Goal: Feedback & Contribution: Leave review/rating

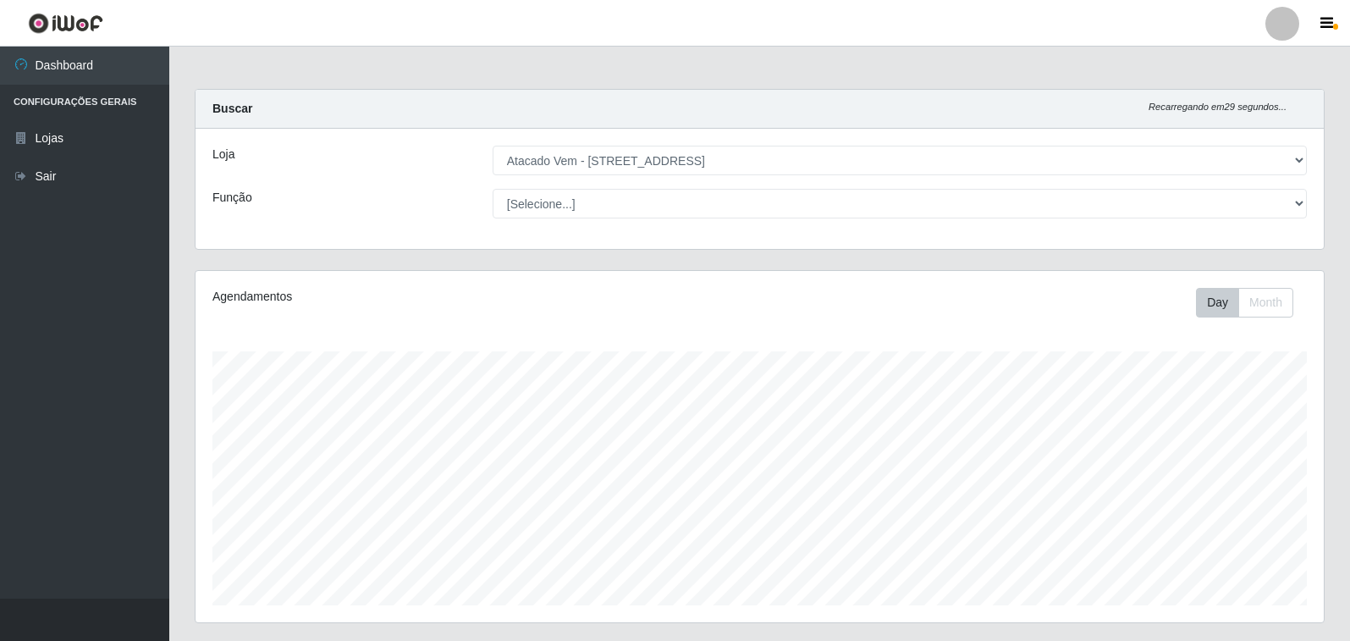
select select "455"
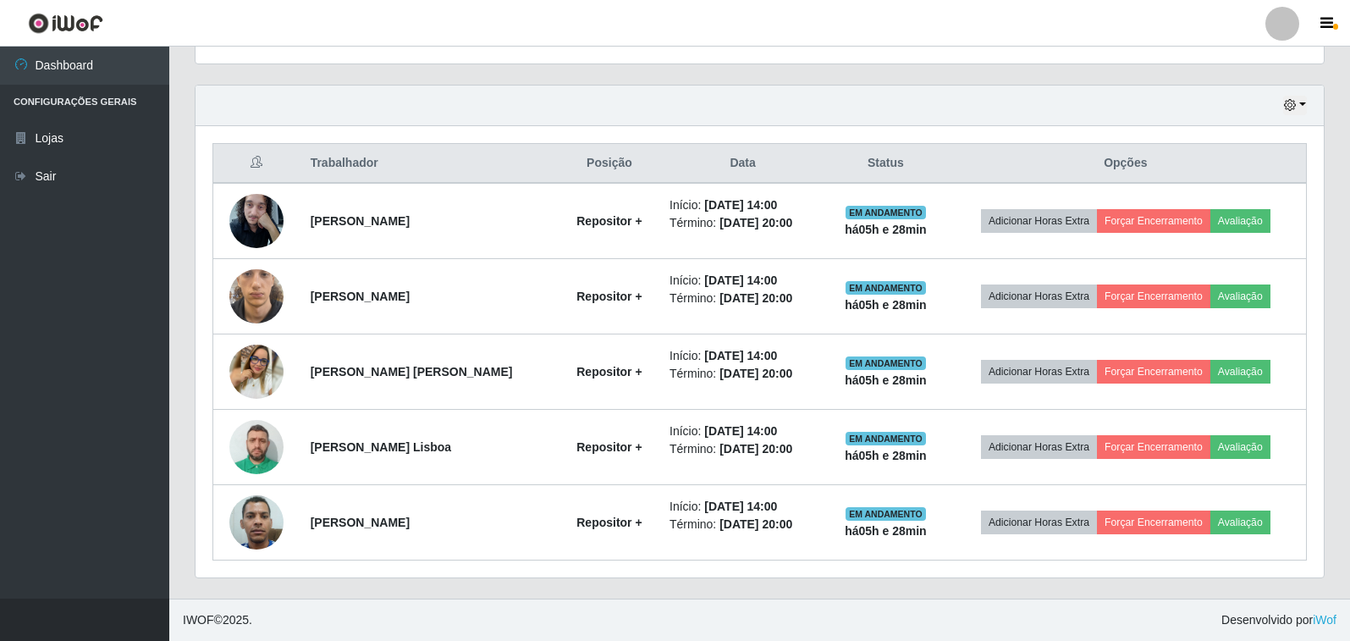
scroll to position [351, 1129]
click at [675, 572] on div "Trabalhador Posição Data Status Opções [PERSON_NAME] Repositor + Início: [DATE]…" at bounding box center [760, 351] width 1129 height 451
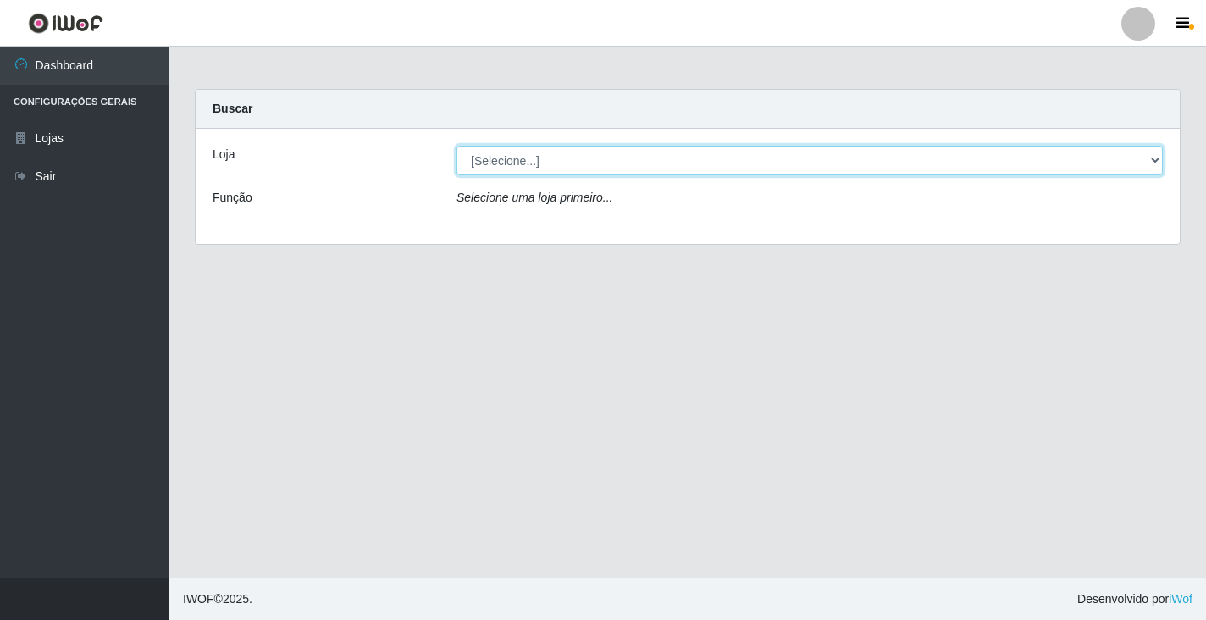
click at [1153, 158] on select "[Selecione...] Atacado Vem - Loja 36 Vila Nova do Colares" at bounding box center [809, 161] width 706 height 30
select select "455"
click at [456, 146] on select "[Selecione...] Atacado Vem - Loja 36 Vila Nova do Colares" at bounding box center [809, 161] width 706 height 30
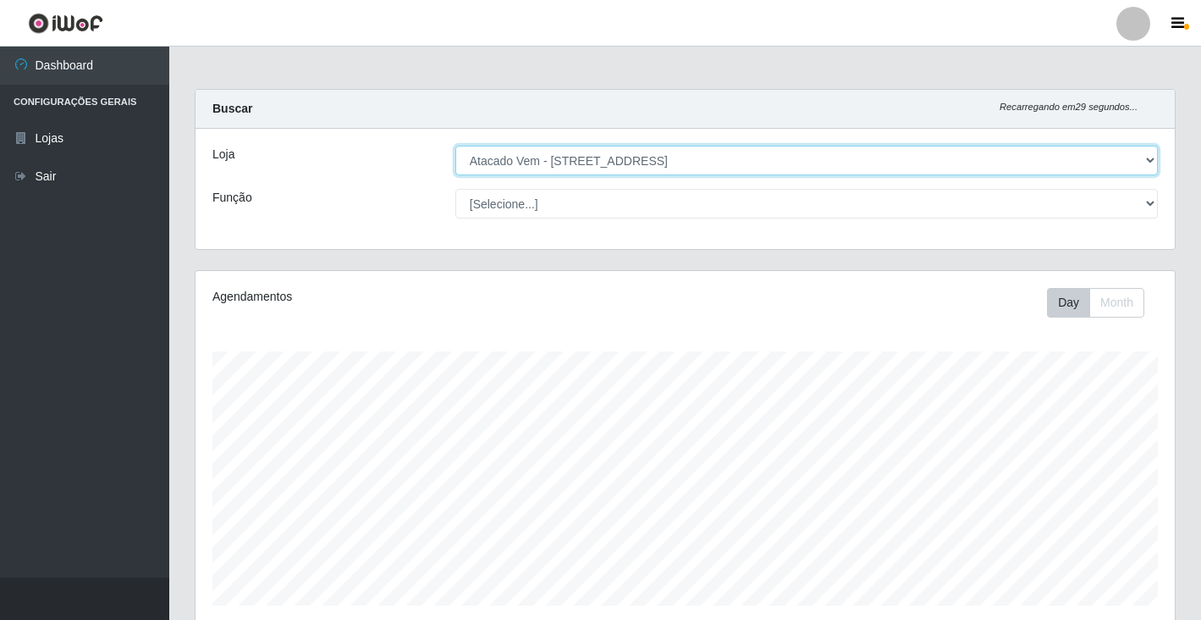
scroll to position [351, 980]
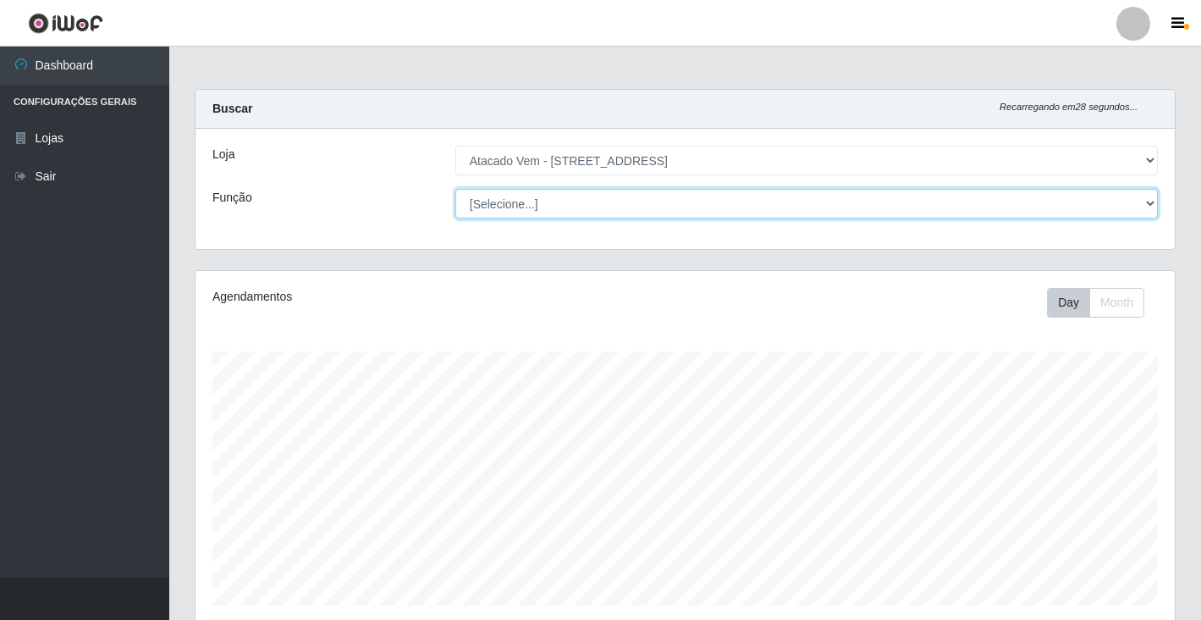
click at [1147, 202] on select "[Selecione...] Carregador e Descarregador de Caminhão Carregador e Descarregado…" at bounding box center [806, 204] width 703 height 30
click at [455, 189] on select "[Selecione...] Carregador e Descarregador de Caminhão Carregador e Descarregado…" at bounding box center [806, 204] width 703 height 30
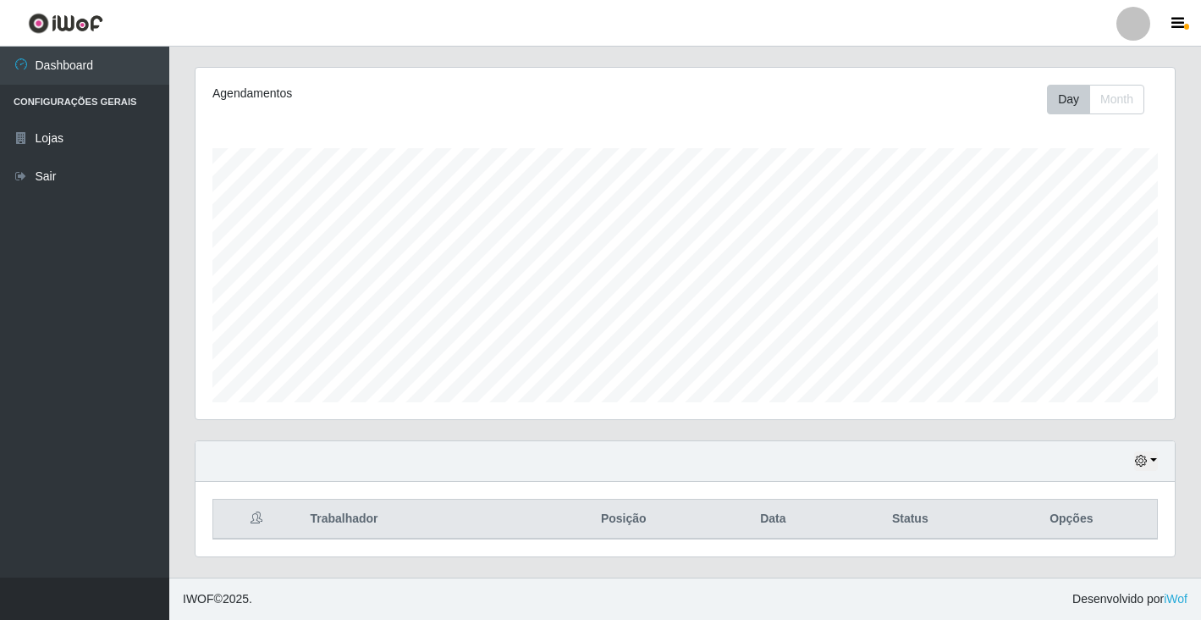
scroll to position [0, 0]
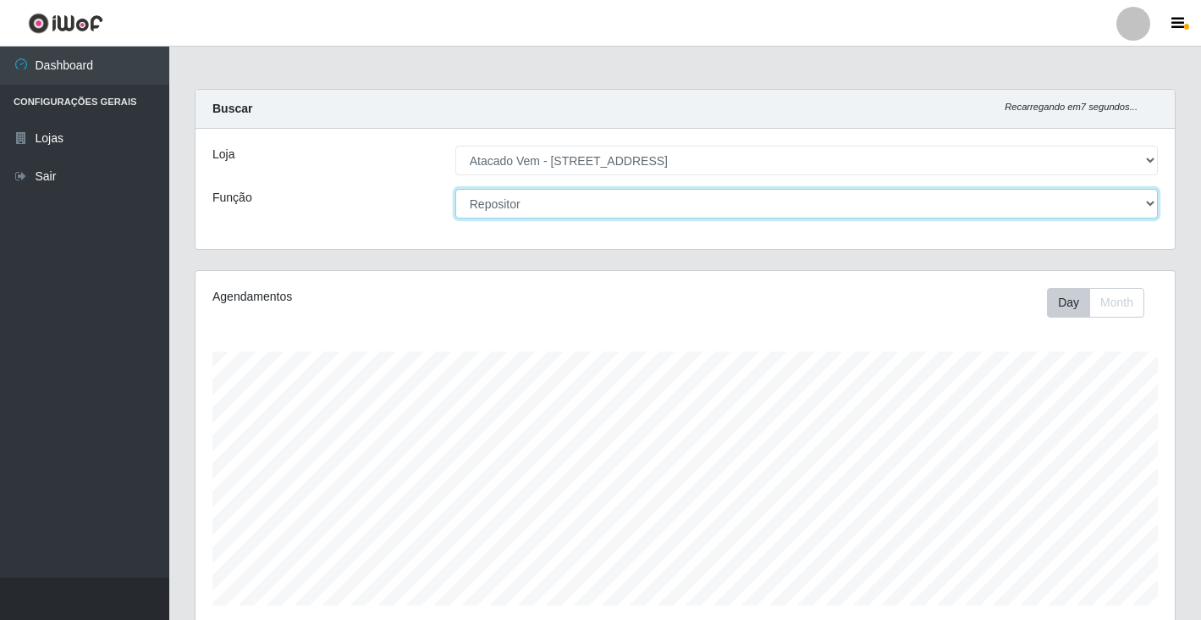
click at [1155, 201] on select "[Selecione...] Carregador e Descarregador de Caminhão Carregador e Descarregado…" at bounding box center [806, 204] width 703 height 30
select select "82"
click at [455, 189] on select "[Selecione...] Carregador e Descarregador de Caminhão Carregador e Descarregado…" at bounding box center [806, 204] width 703 height 30
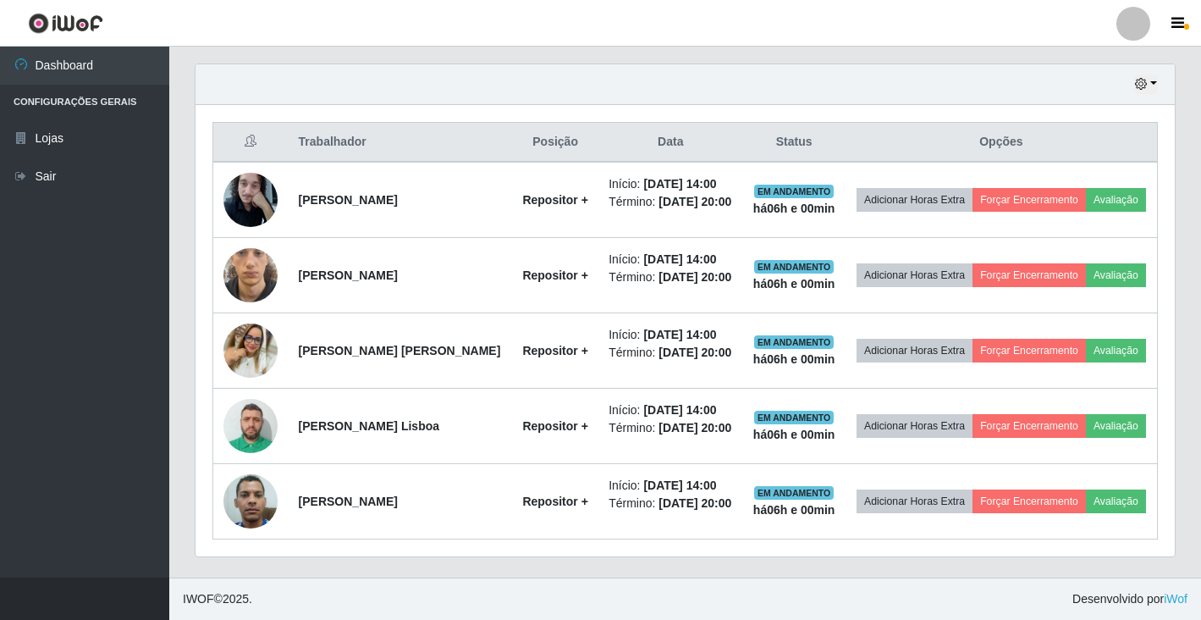
scroll to position [559, 0]
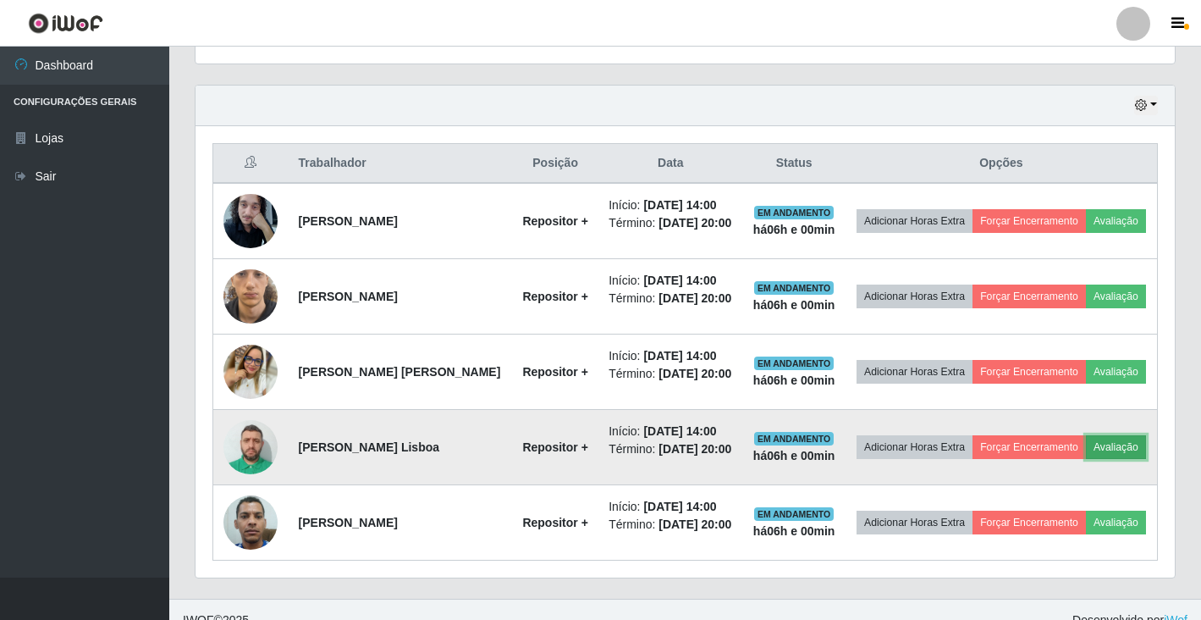
click at [1086, 459] on button "Avaliação" at bounding box center [1116, 447] width 60 height 24
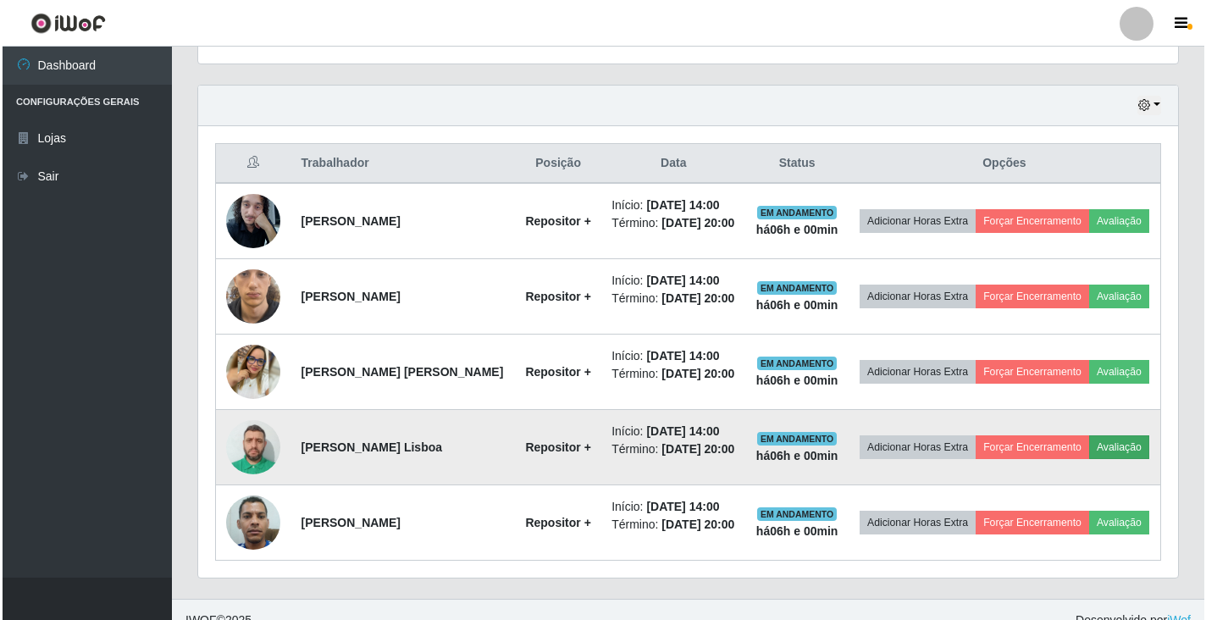
scroll to position [351, 969]
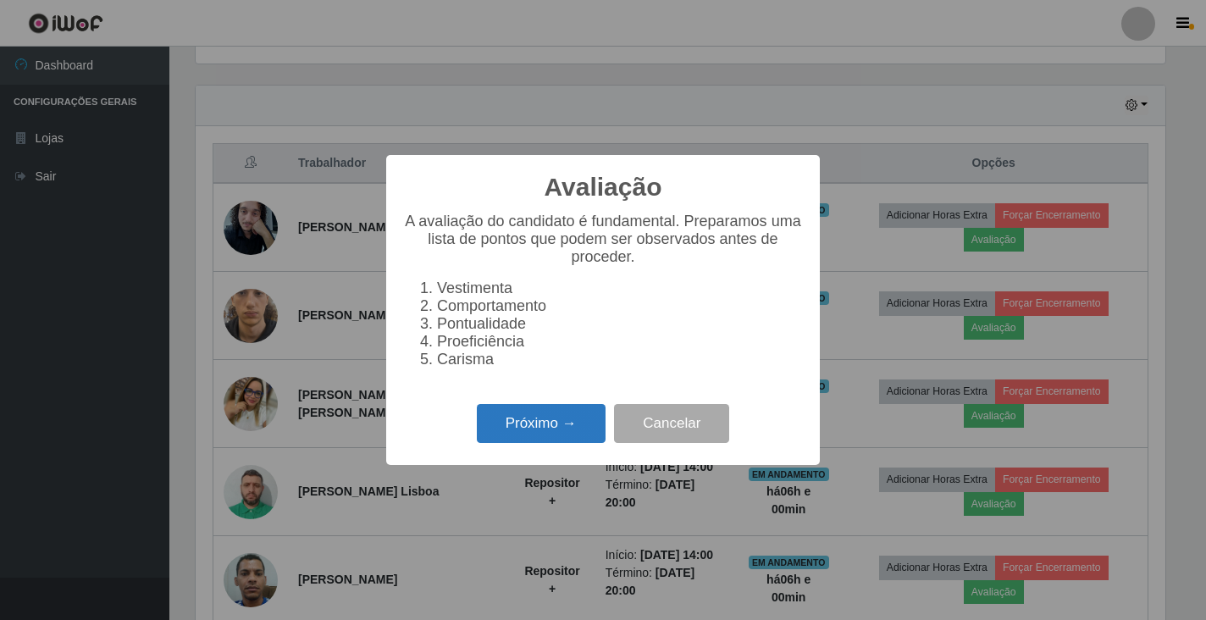
click at [513, 436] on button "Próximo →" at bounding box center [541, 424] width 129 height 40
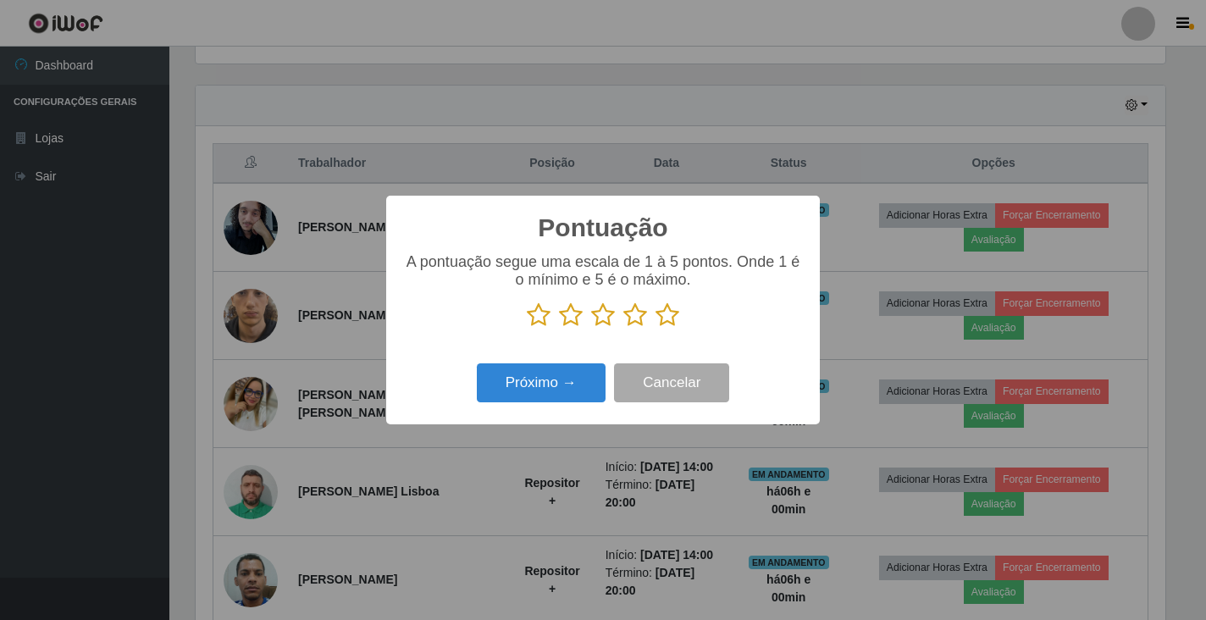
click at [672, 321] on icon at bounding box center [667, 314] width 24 height 25
click at [655, 328] on input "radio" at bounding box center [655, 328] width 0 height 0
click at [538, 381] on button "Próximo →" at bounding box center [541, 383] width 129 height 40
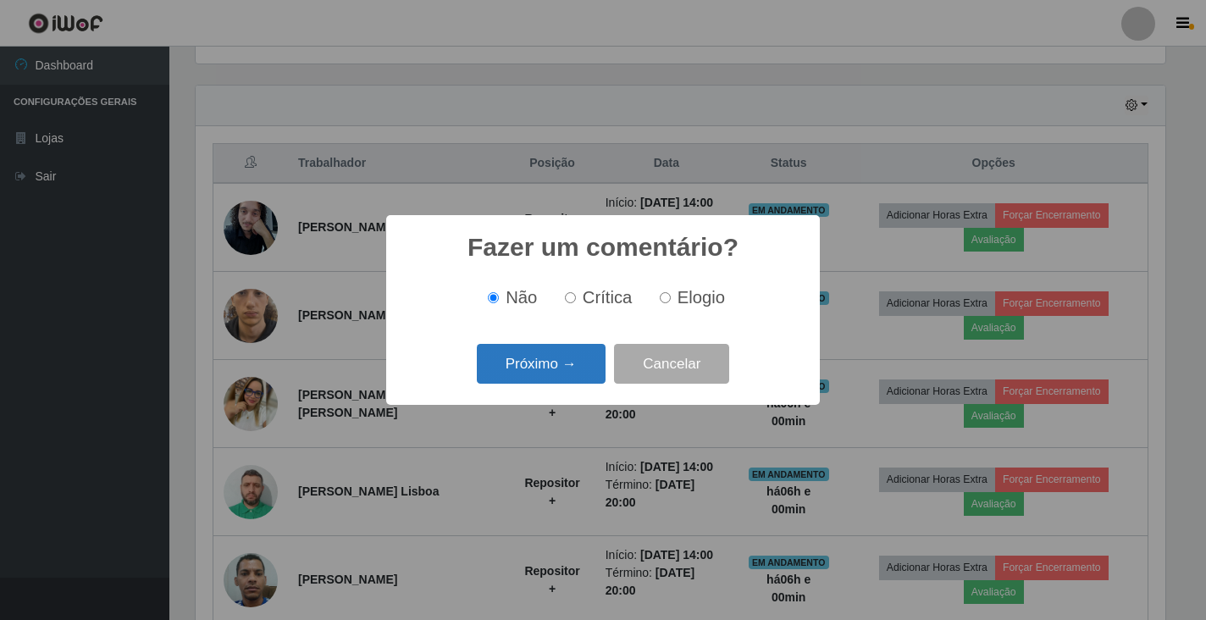
click at [531, 372] on button "Próximo →" at bounding box center [541, 364] width 129 height 40
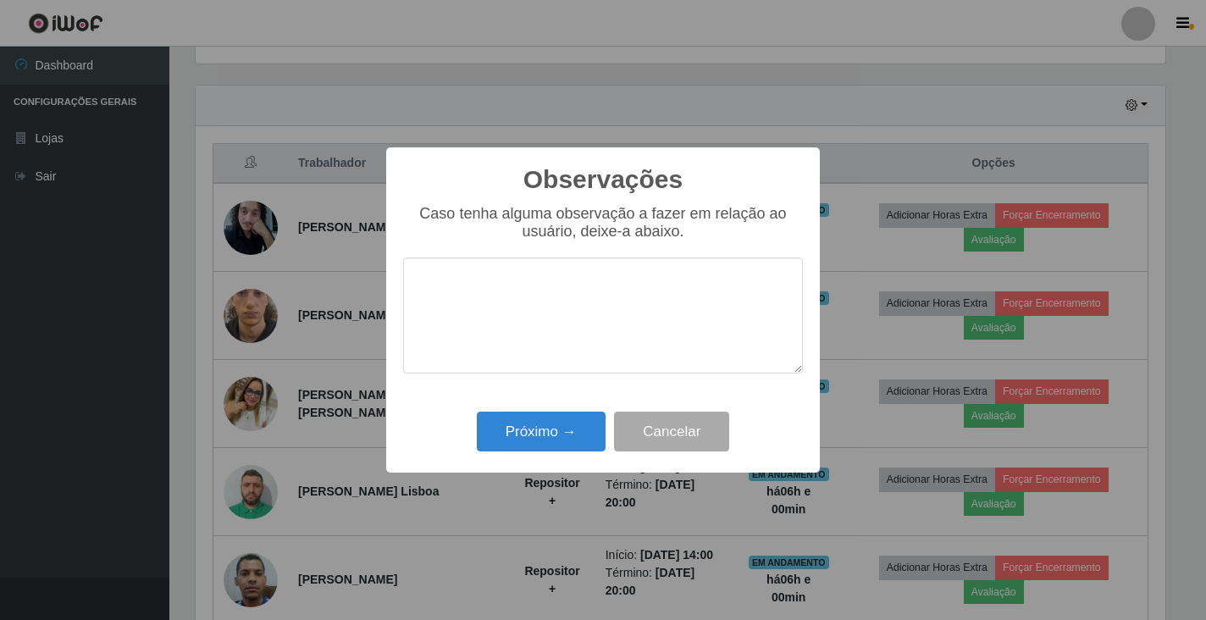
click at [504, 295] on textarea at bounding box center [603, 315] width 400 height 116
type textarea "OTIMO TRABALHO"
click at [519, 433] on button "Próximo →" at bounding box center [541, 431] width 129 height 40
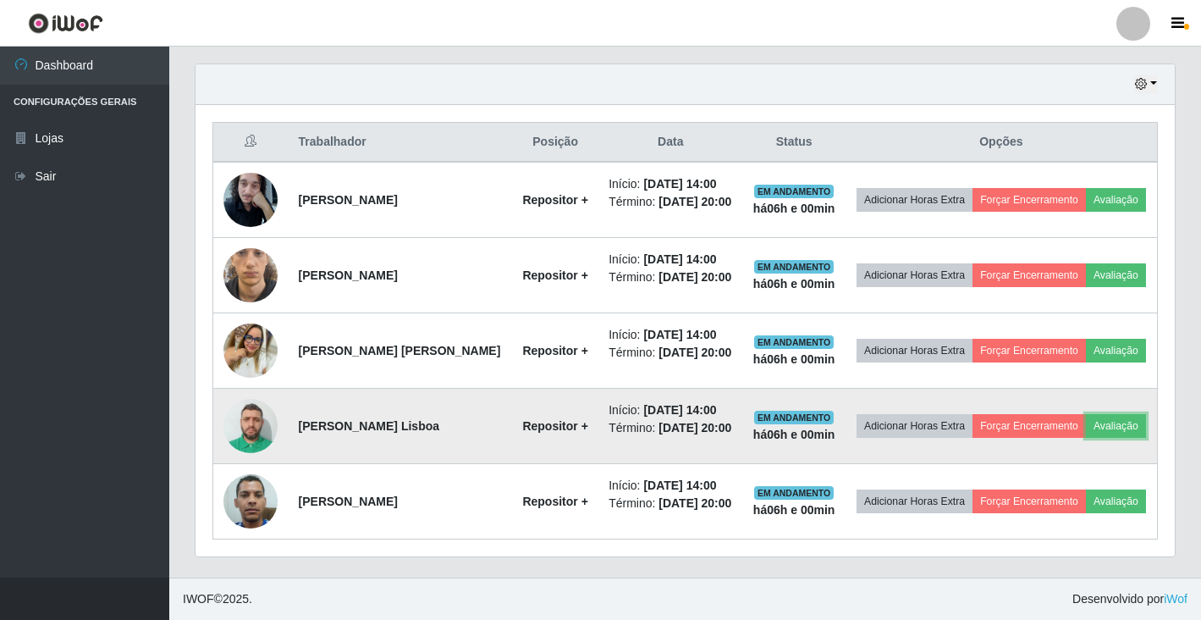
scroll to position [643, 0]
click at [1057, 414] on button "Forçar Encerramento" at bounding box center [1059, 426] width 113 height 24
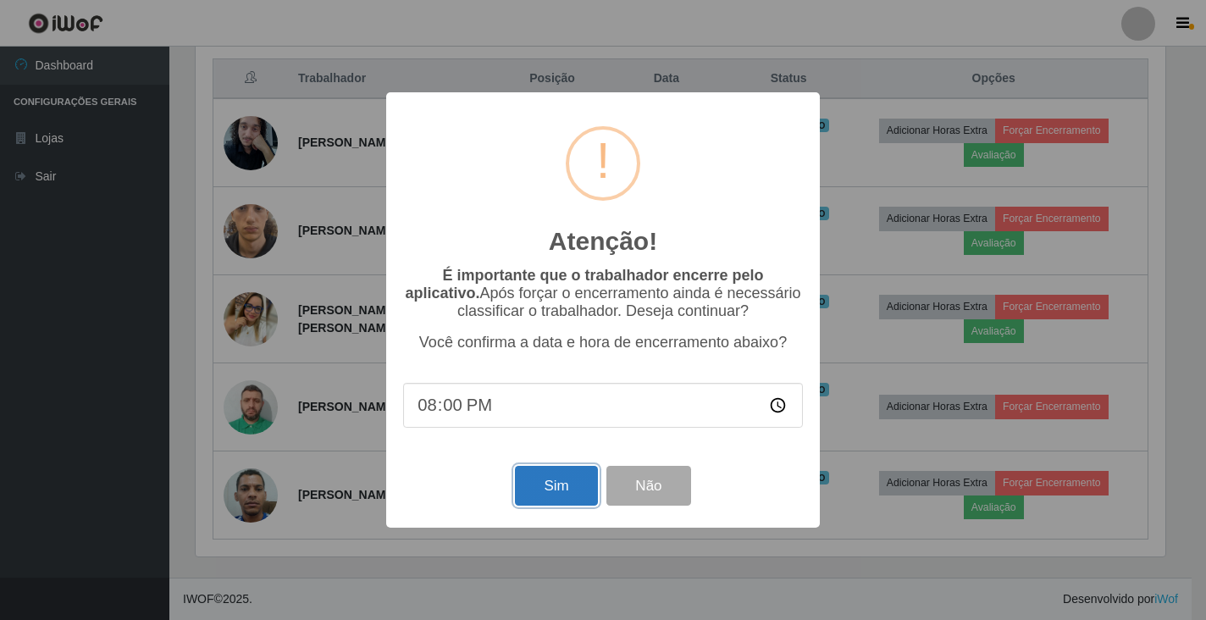
click at [548, 493] on button "Sim" at bounding box center [556, 486] width 82 height 40
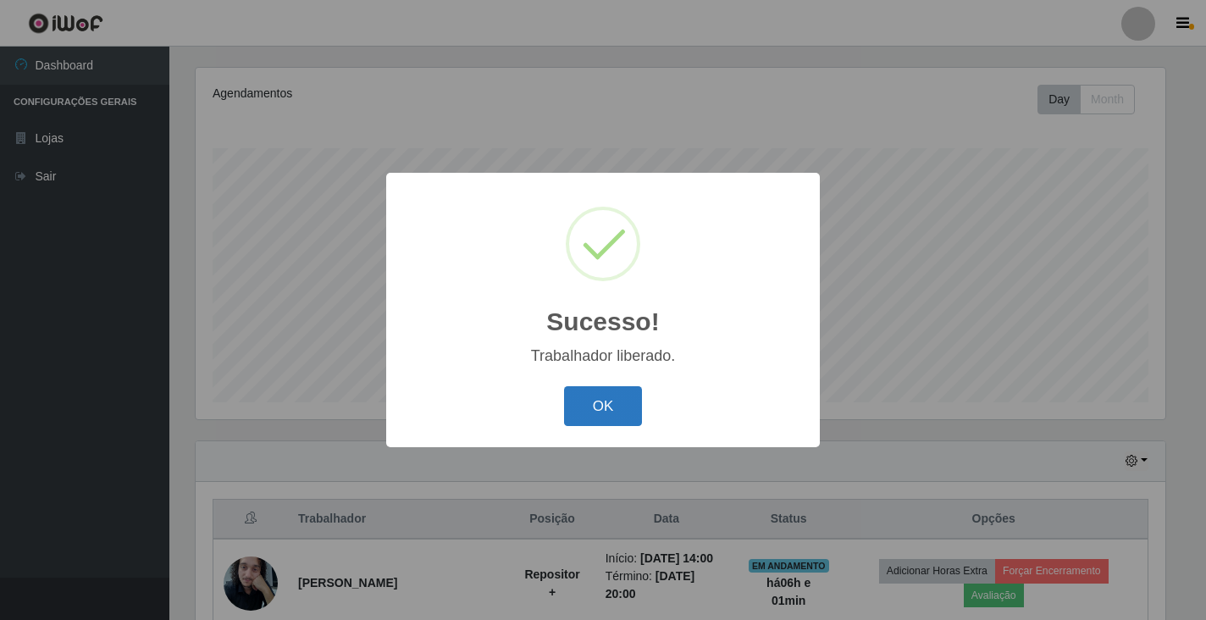
click at [582, 400] on button "OK" at bounding box center [603, 406] width 79 height 40
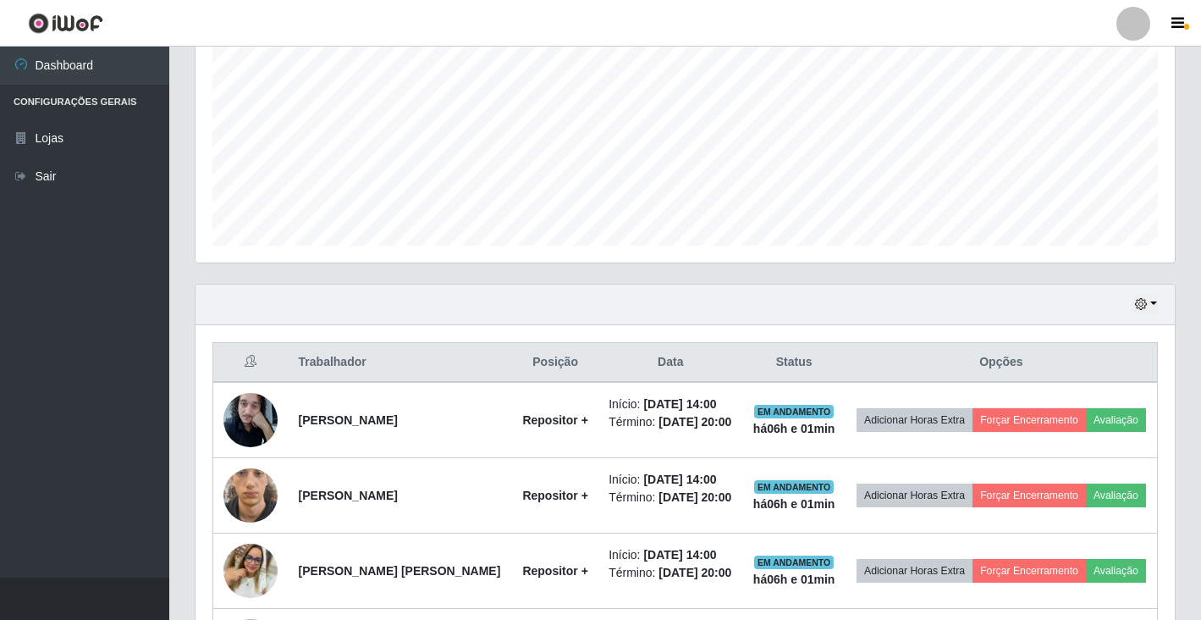
scroll to position [457, 0]
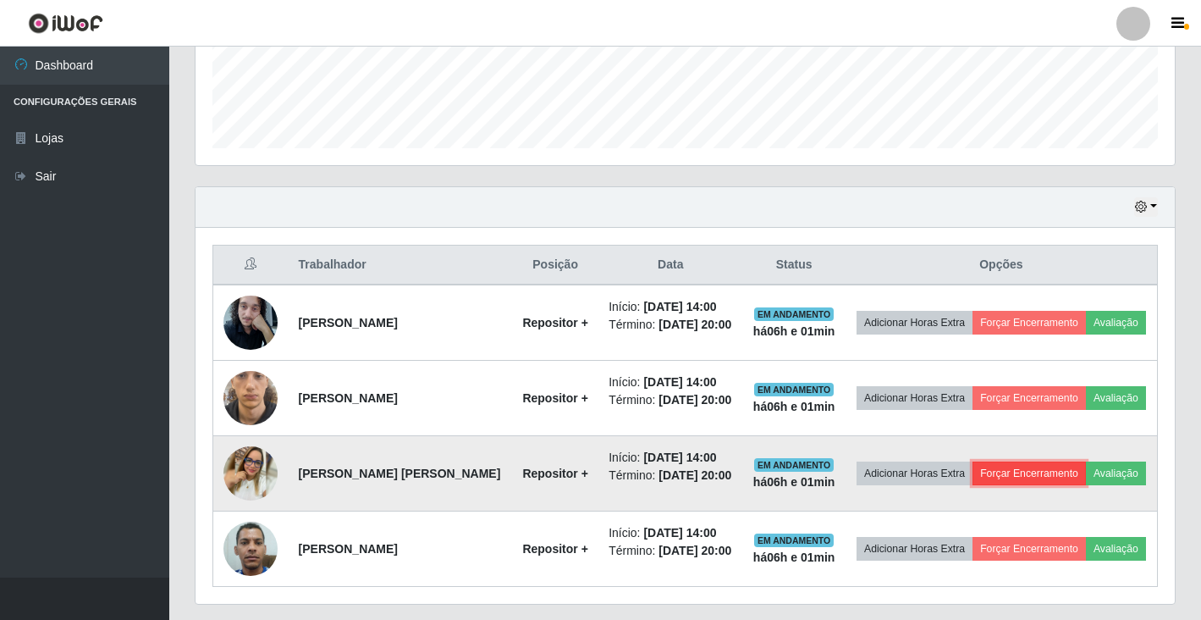
click at [1022, 475] on button "Forçar Encerramento" at bounding box center [1029, 473] width 113 height 24
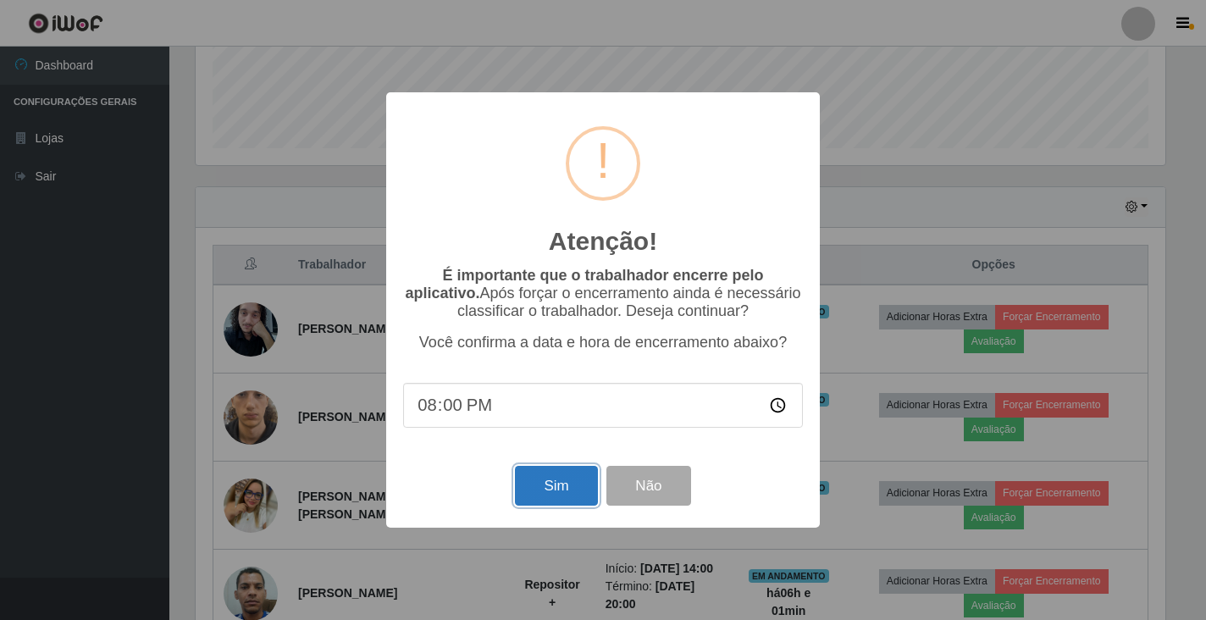
click at [549, 487] on button "Sim" at bounding box center [556, 486] width 82 height 40
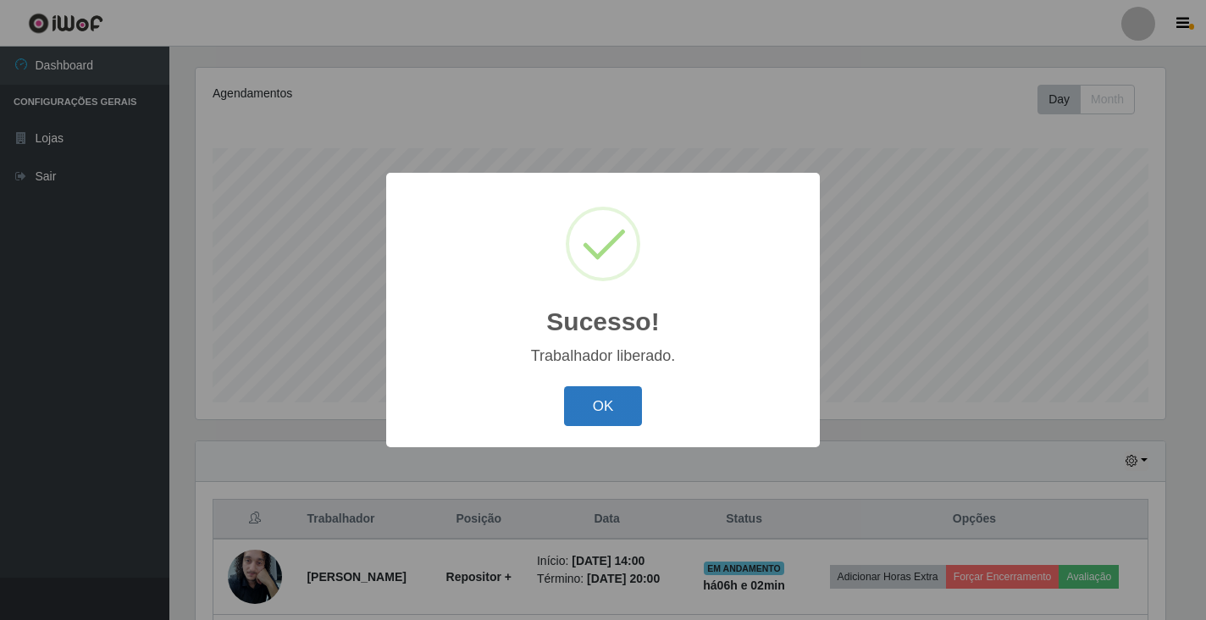
click at [595, 410] on button "OK" at bounding box center [603, 406] width 79 height 40
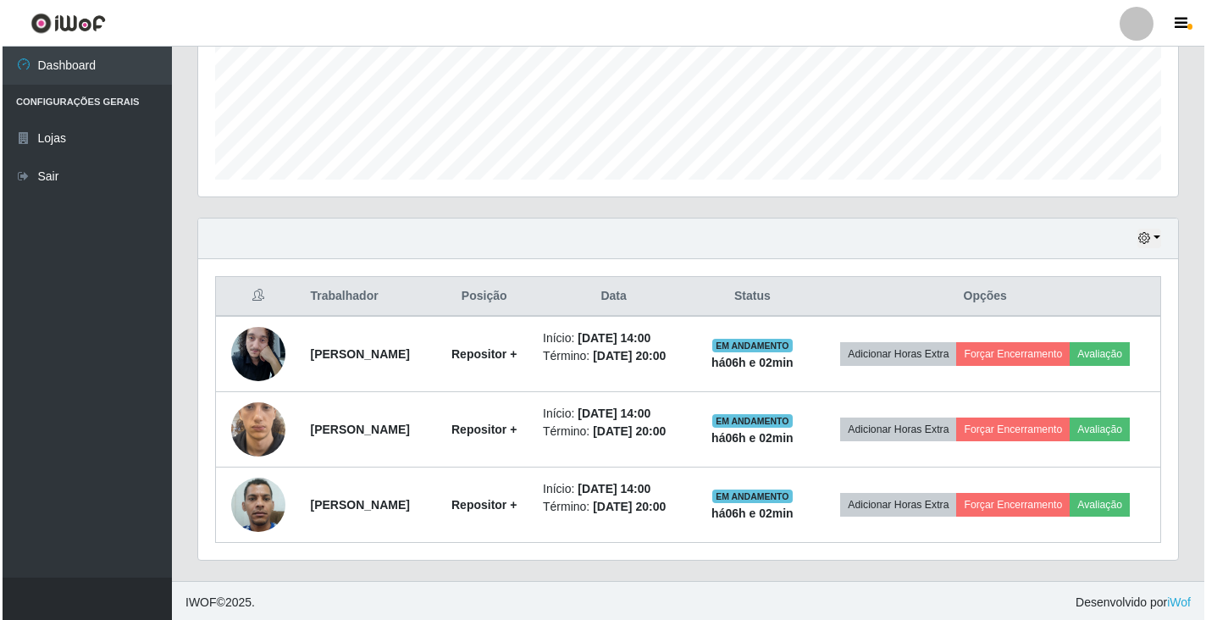
scroll to position [429, 0]
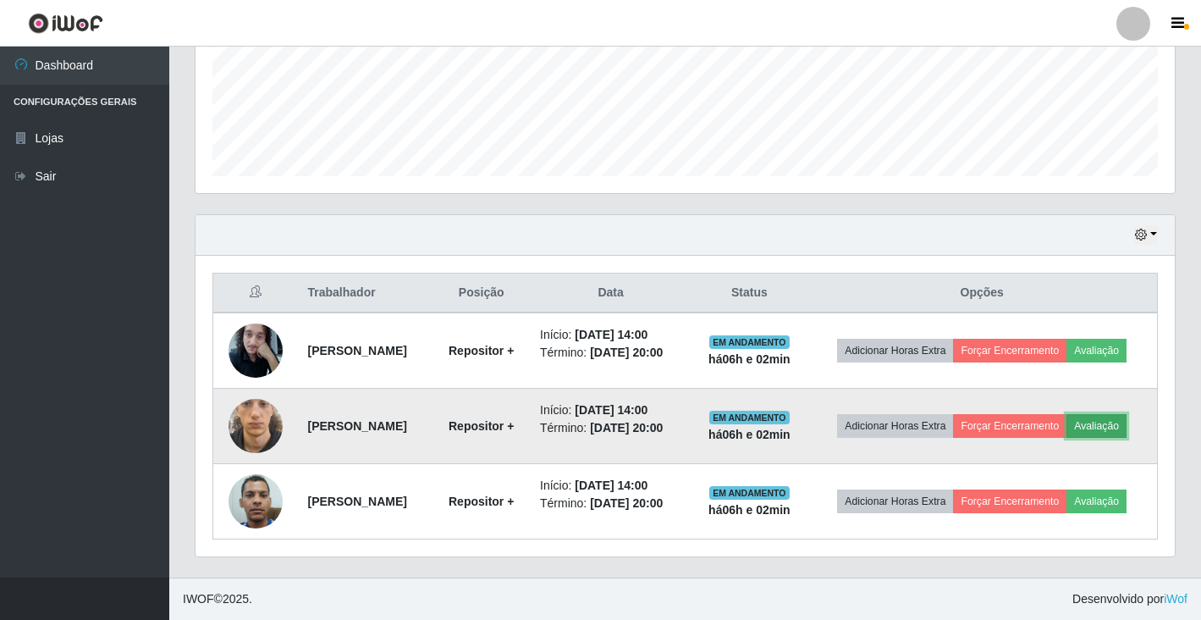
click at [1099, 427] on button "Avaliação" at bounding box center [1097, 426] width 60 height 24
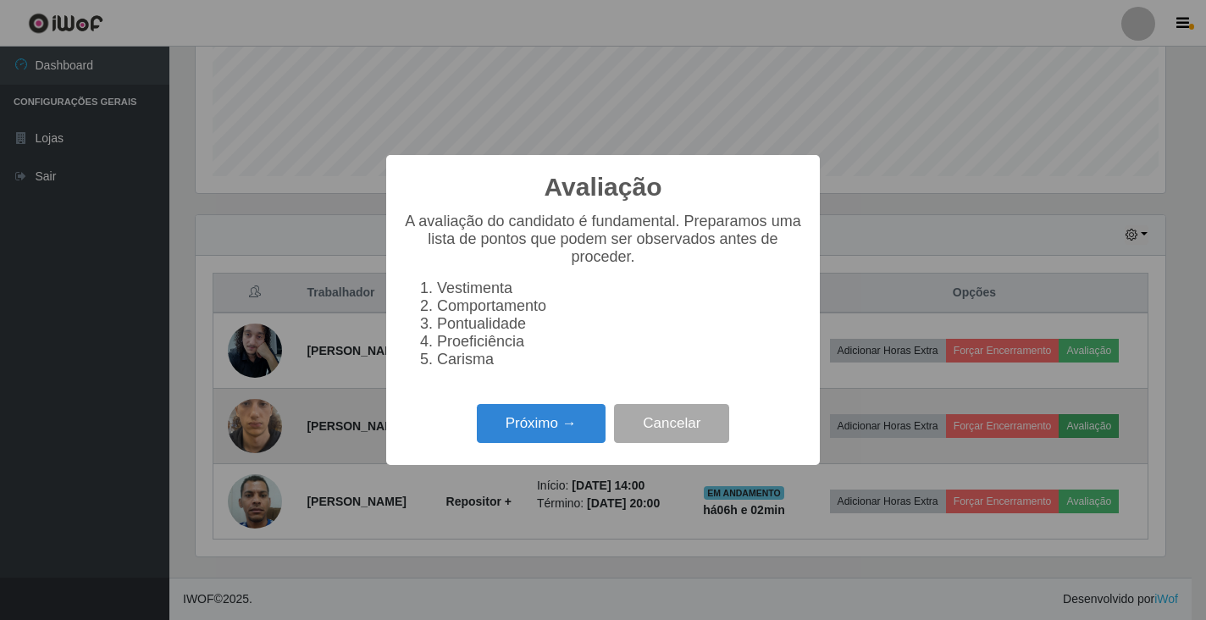
scroll to position [351, 969]
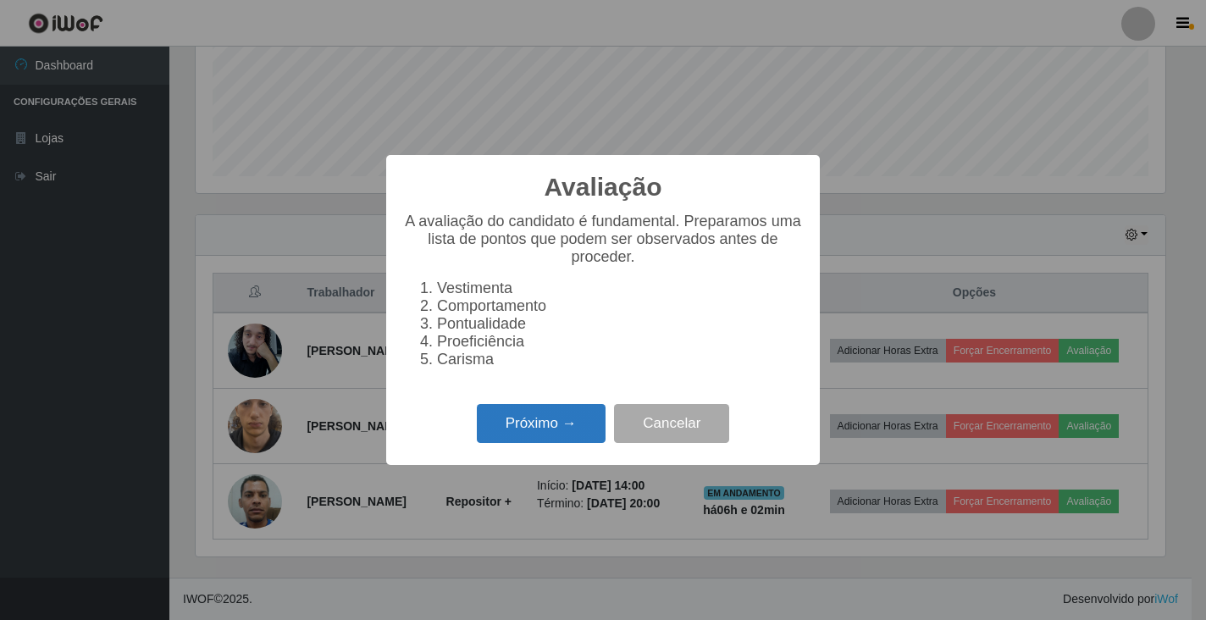
click at [555, 435] on button "Próximo →" at bounding box center [541, 424] width 129 height 40
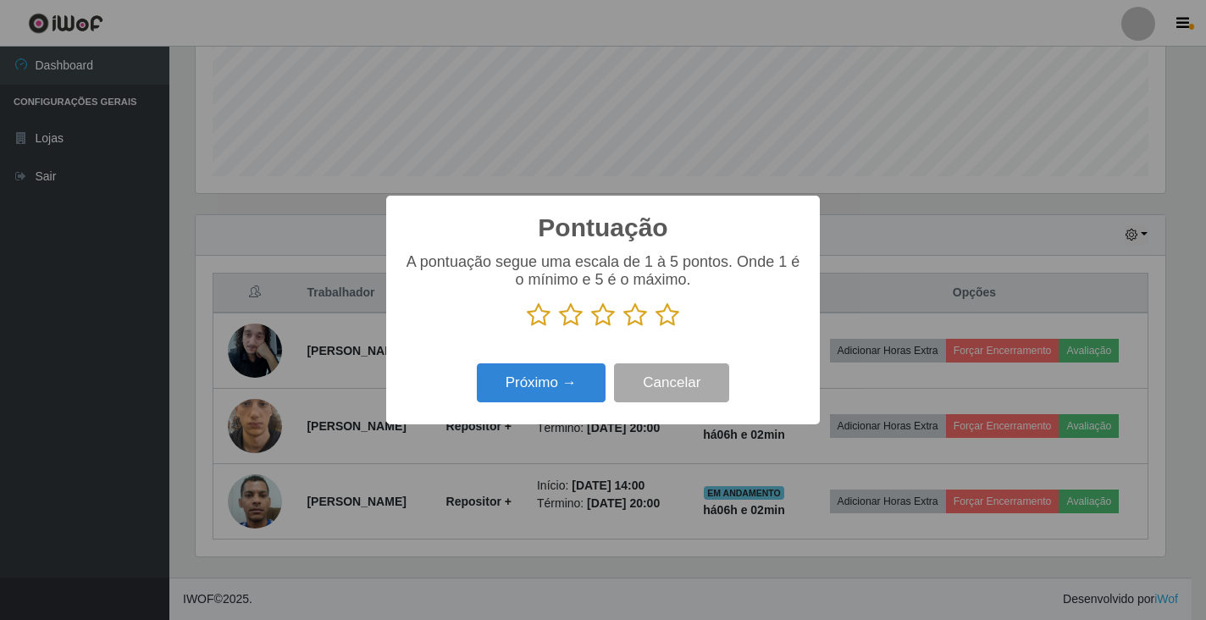
scroll to position [846243, 845625]
click at [670, 322] on icon at bounding box center [667, 314] width 24 height 25
click at [655, 328] on input "radio" at bounding box center [655, 328] width 0 height 0
click at [564, 391] on button "Próximo →" at bounding box center [541, 383] width 129 height 40
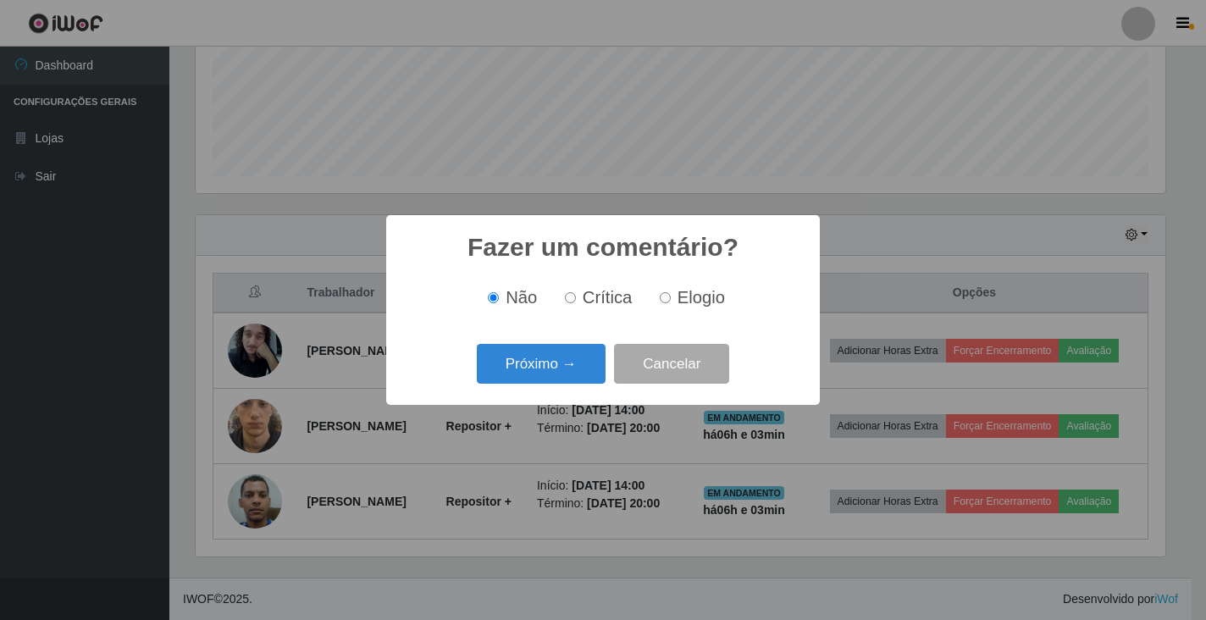
click at [666, 301] on input "Elogio" at bounding box center [664, 297] width 11 height 11
radio input "true"
click at [541, 371] on button "Próximo →" at bounding box center [541, 364] width 129 height 40
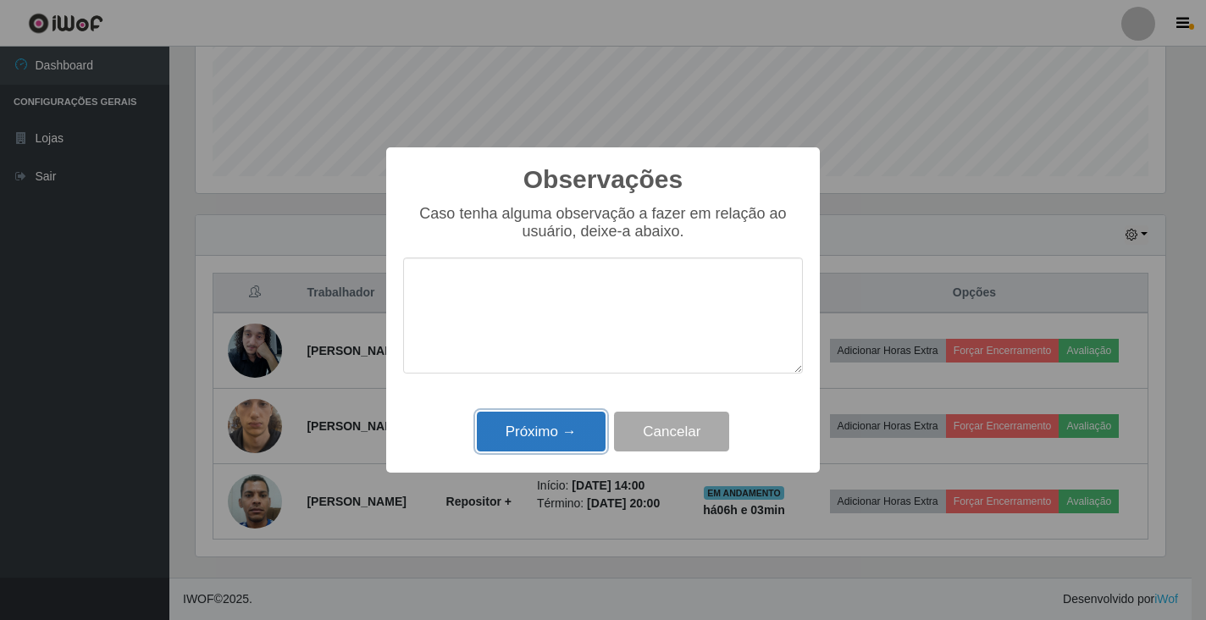
click at [550, 447] on button "Próximo →" at bounding box center [541, 431] width 129 height 40
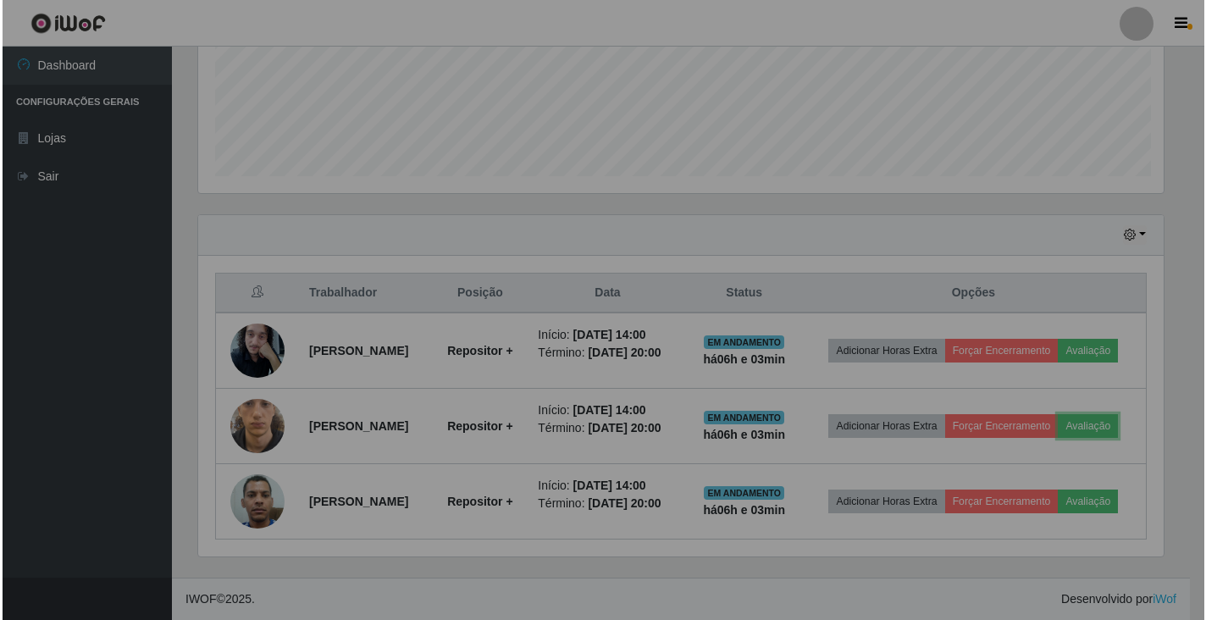
scroll to position [351, 980]
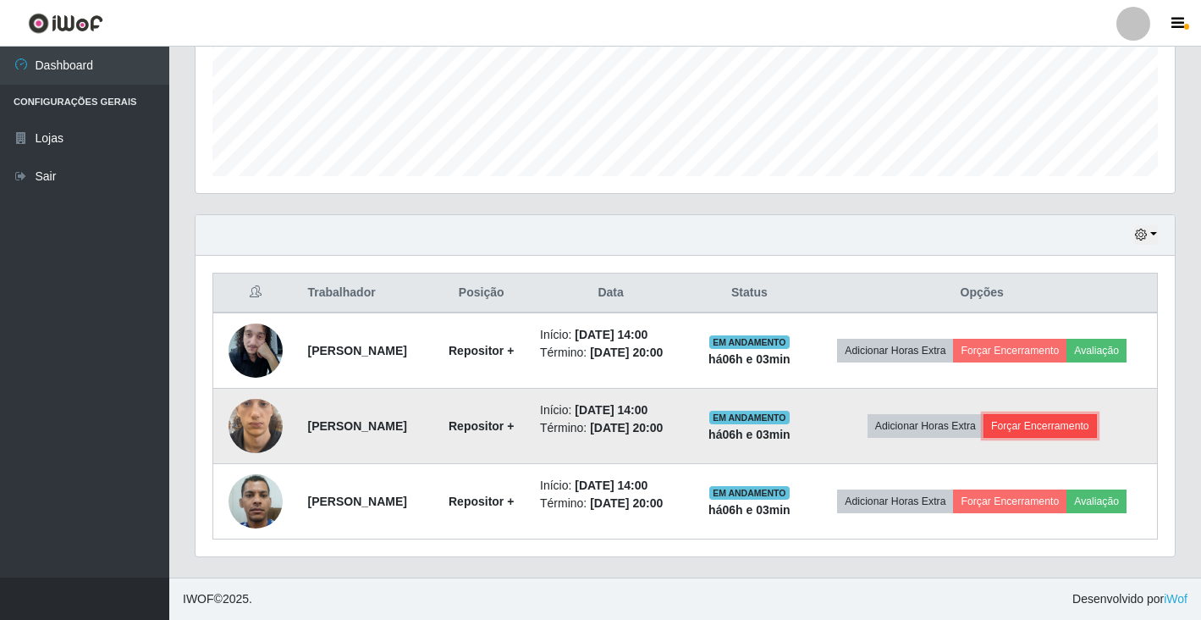
click at [1069, 430] on button "Forçar Encerramento" at bounding box center [1040, 426] width 113 height 24
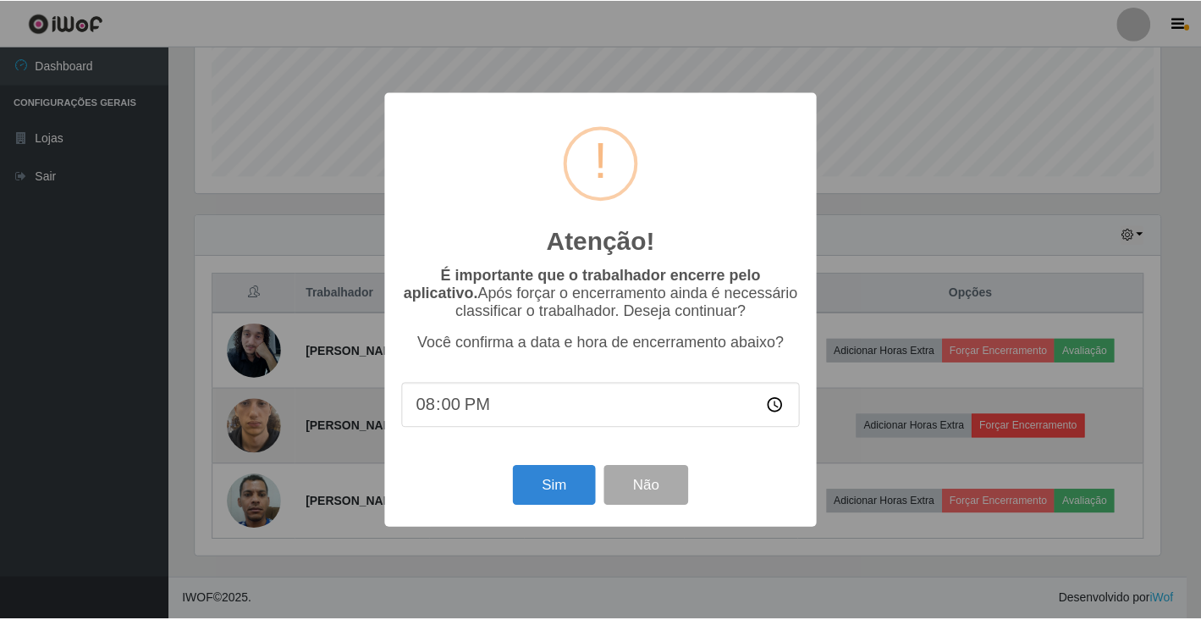
scroll to position [351, 969]
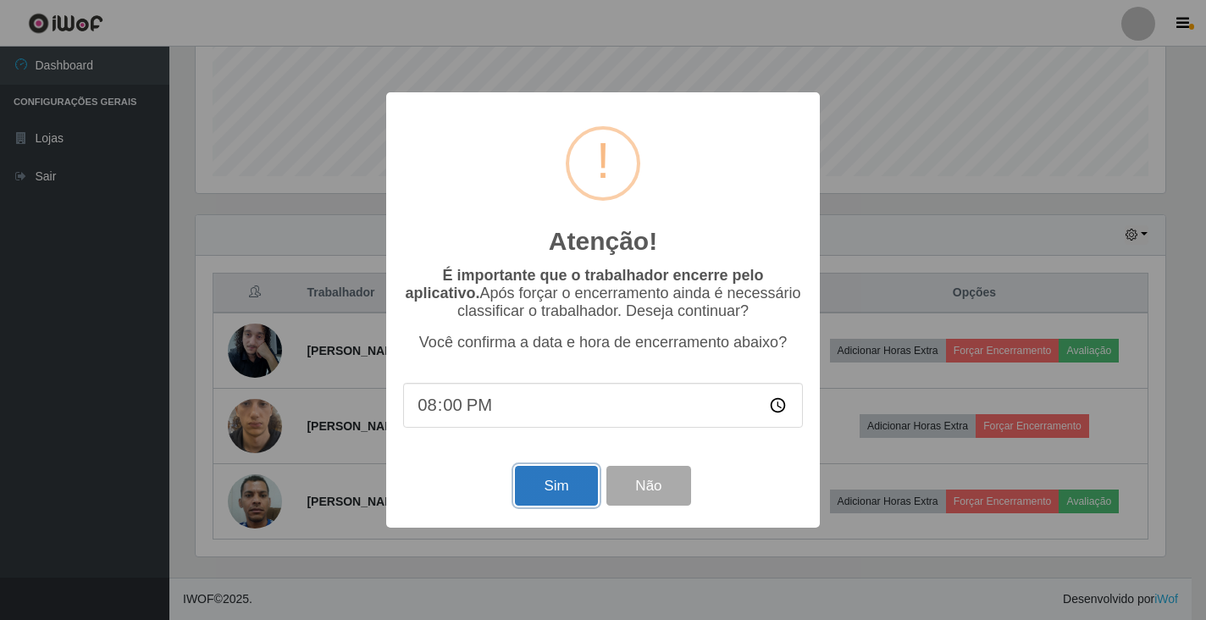
click at [566, 489] on button "Sim" at bounding box center [556, 486] width 82 height 40
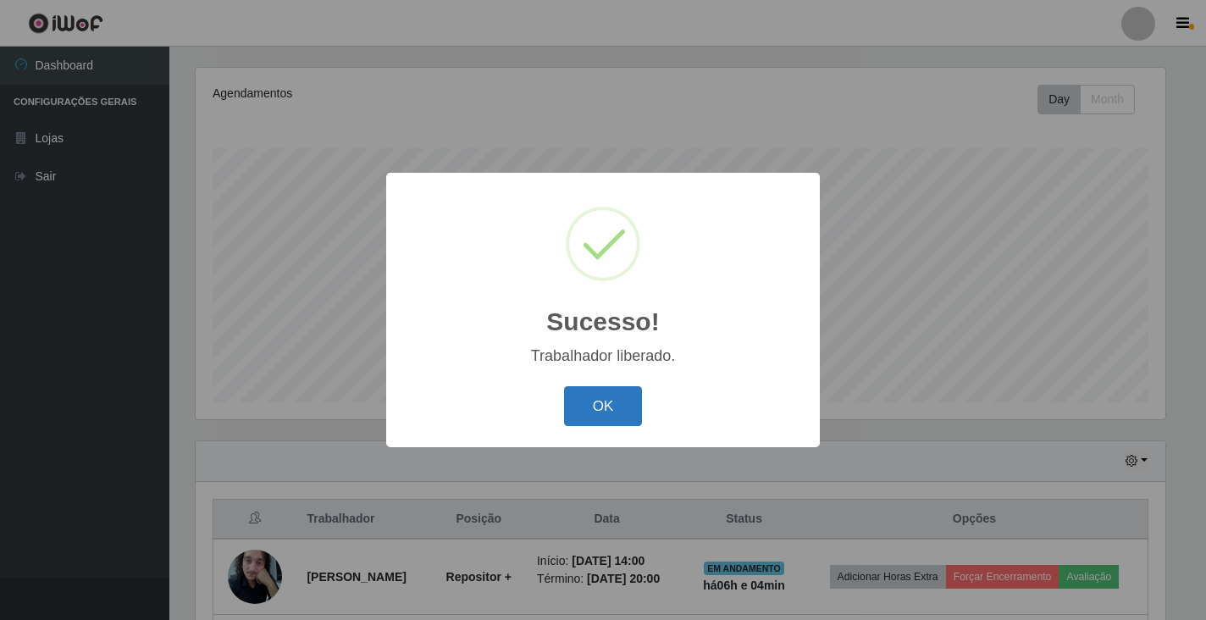
click at [599, 411] on button "OK" at bounding box center [603, 406] width 79 height 40
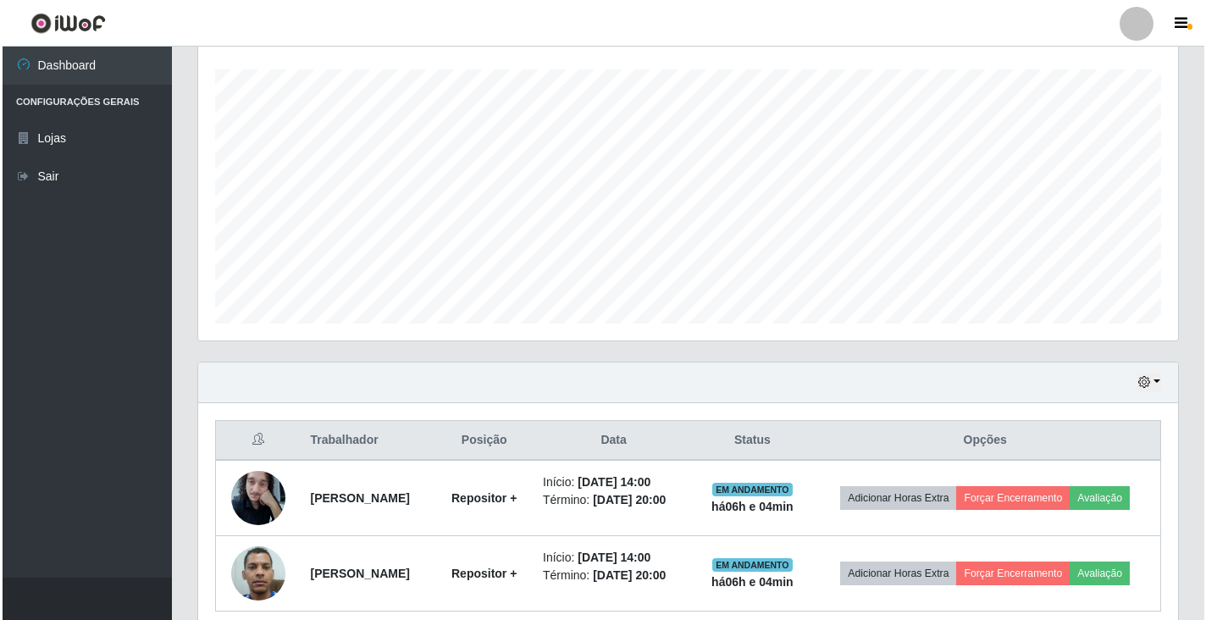
scroll to position [354, 0]
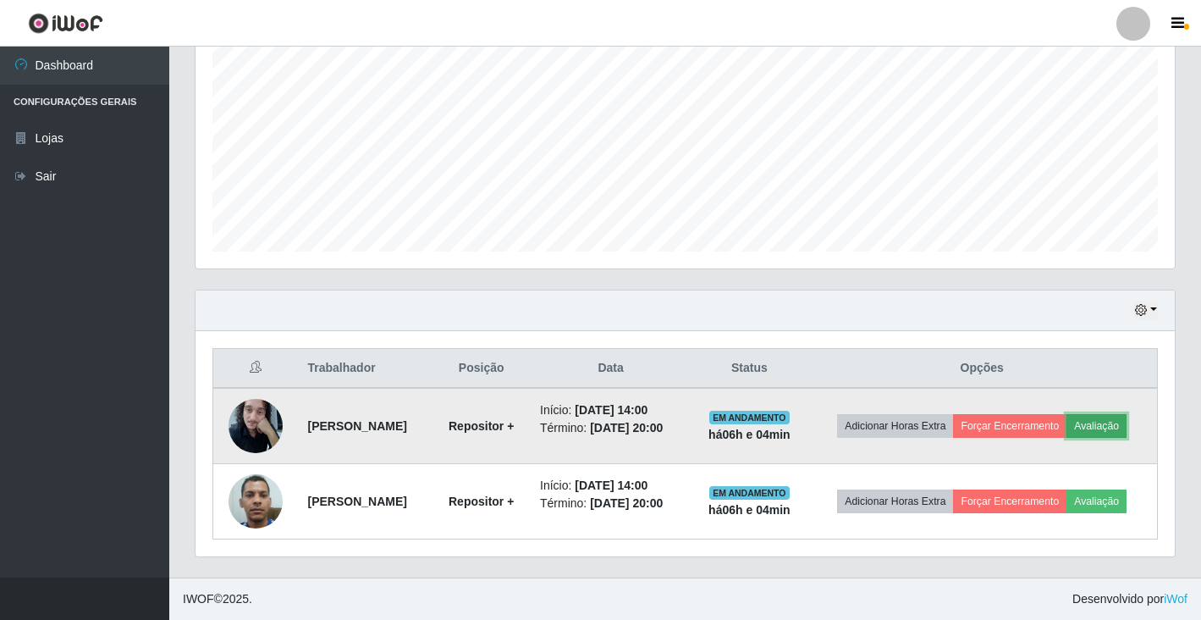
click at [1099, 420] on button "Avaliação" at bounding box center [1097, 426] width 60 height 24
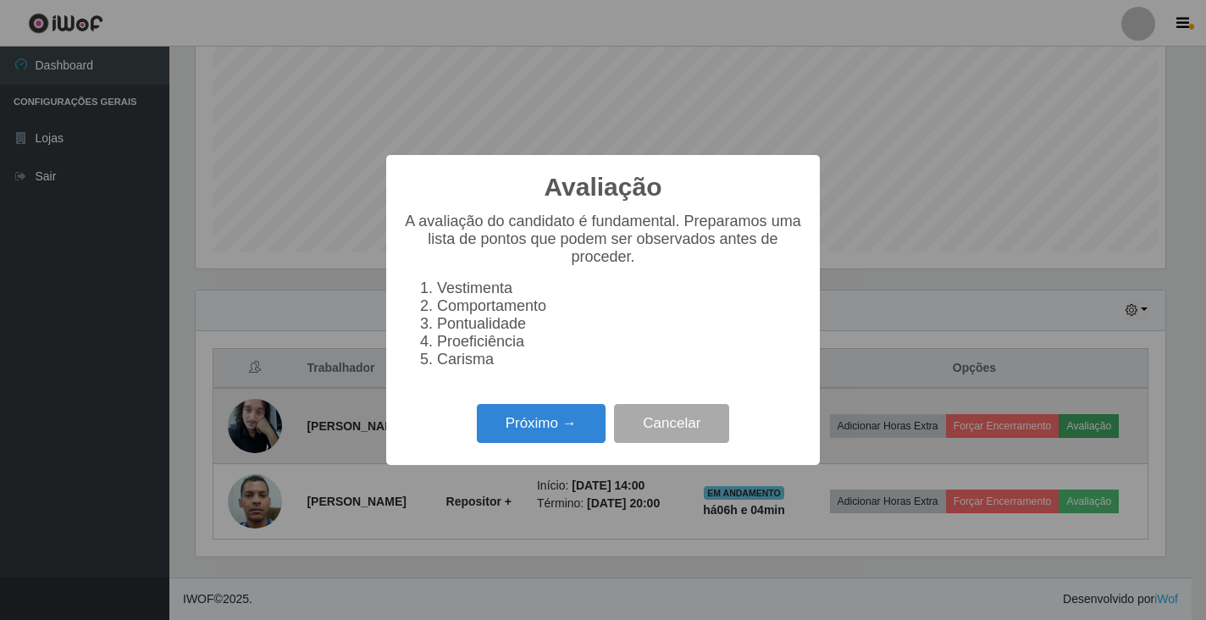
scroll to position [351, 969]
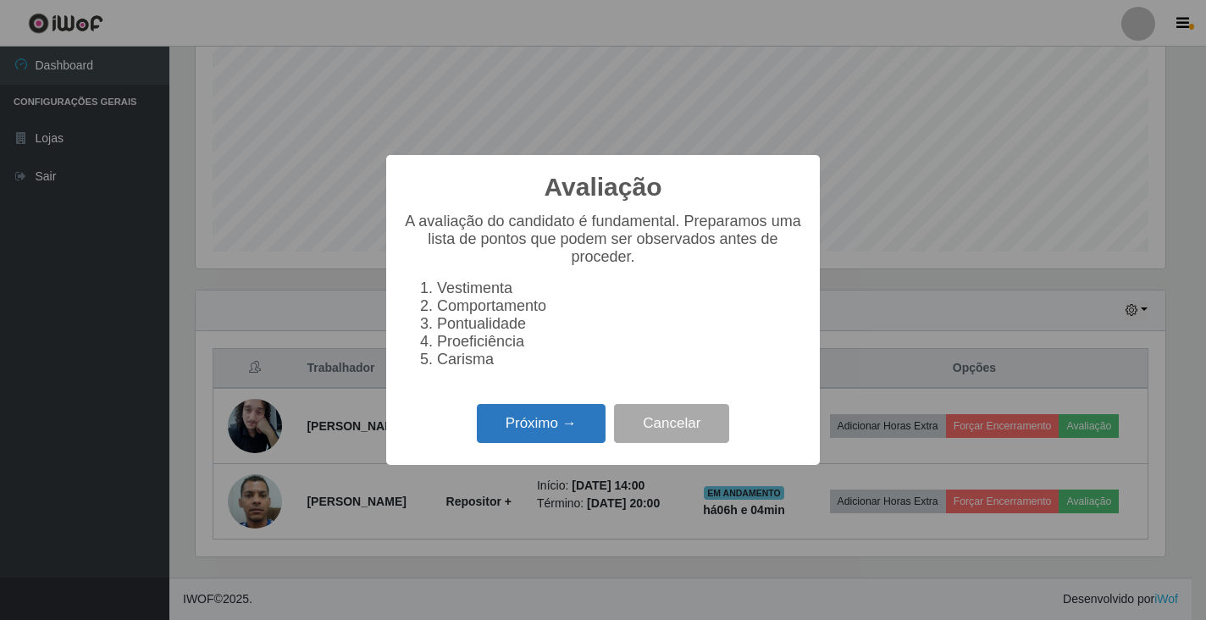
click at [553, 428] on button "Próximo →" at bounding box center [541, 424] width 129 height 40
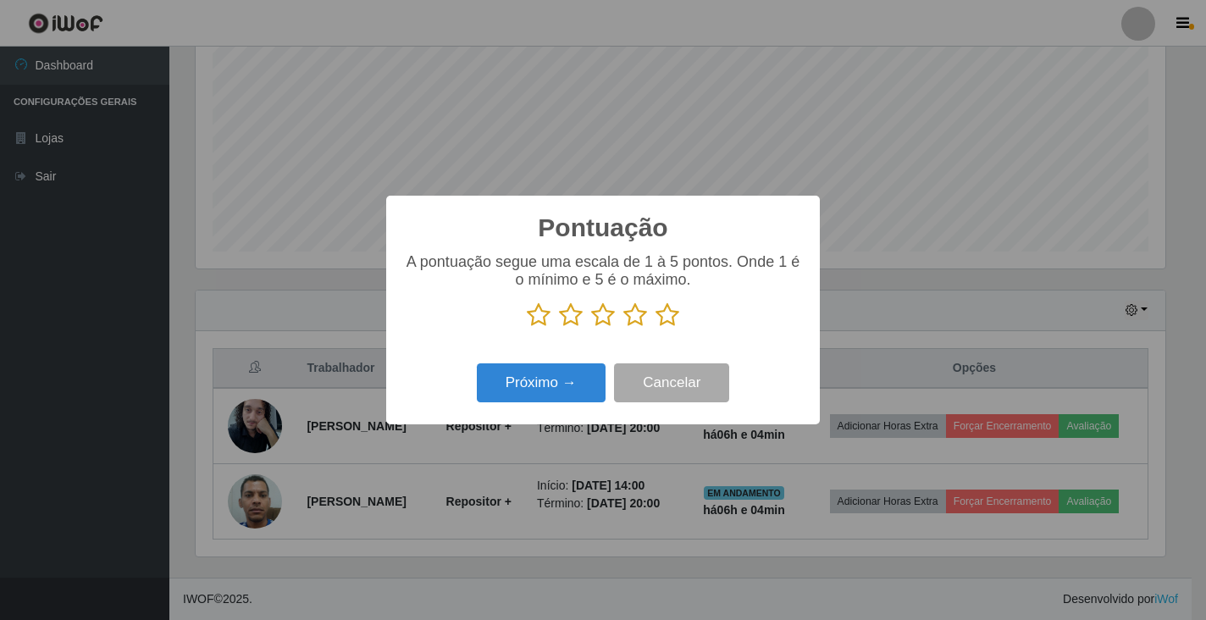
scroll to position [846243, 845625]
click at [671, 323] on icon at bounding box center [667, 314] width 24 height 25
click at [655, 328] on input "radio" at bounding box center [655, 328] width 0 height 0
click at [574, 383] on button "Próximo →" at bounding box center [541, 383] width 129 height 40
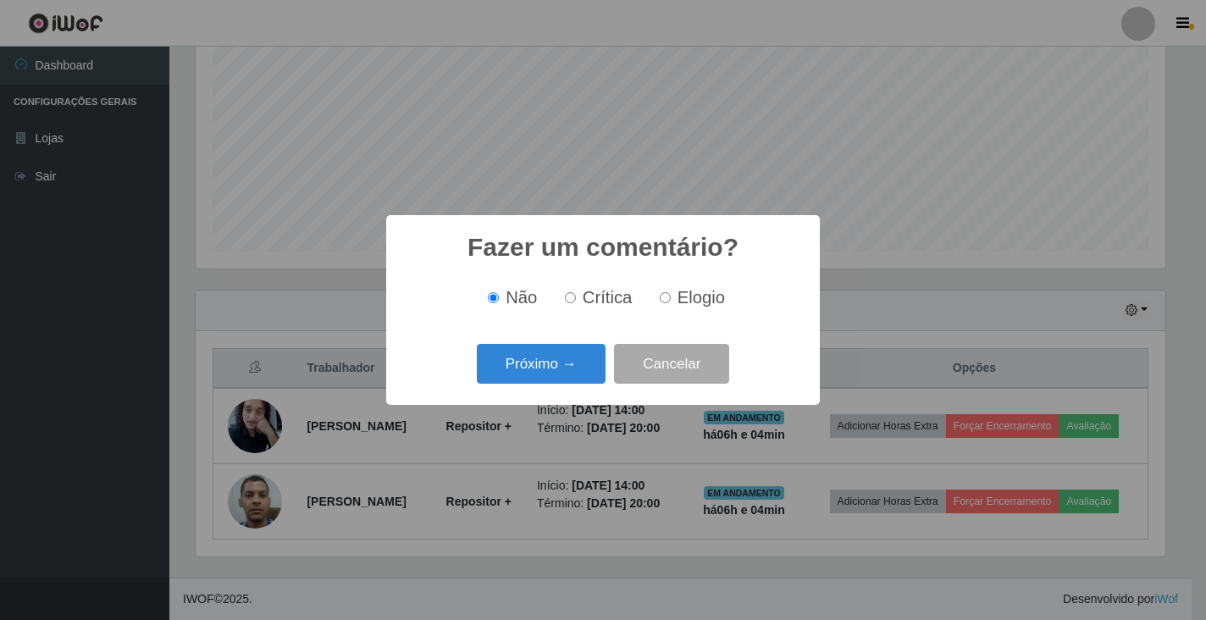
click at [666, 301] on input "Elogio" at bounding box center [664, 297] width 11 height 11
radio input "true"
click at [575, 352] on button "Próximo →" at bounding box center [541, 364] width 129 height 40
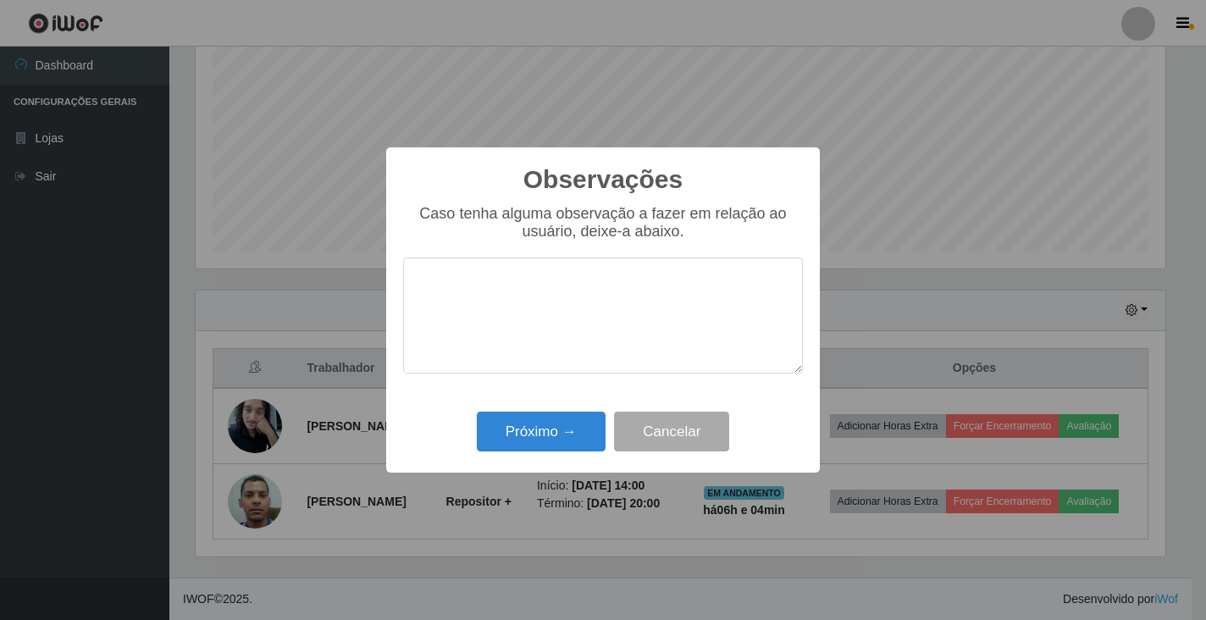
click at [576, 343] on textarea at bounding box center [603, 315] width 400 height 116
type textarea "BOM"
click at [578, 424] on button "Próximo →" at bounding box center [541, 431] width 129 height 40
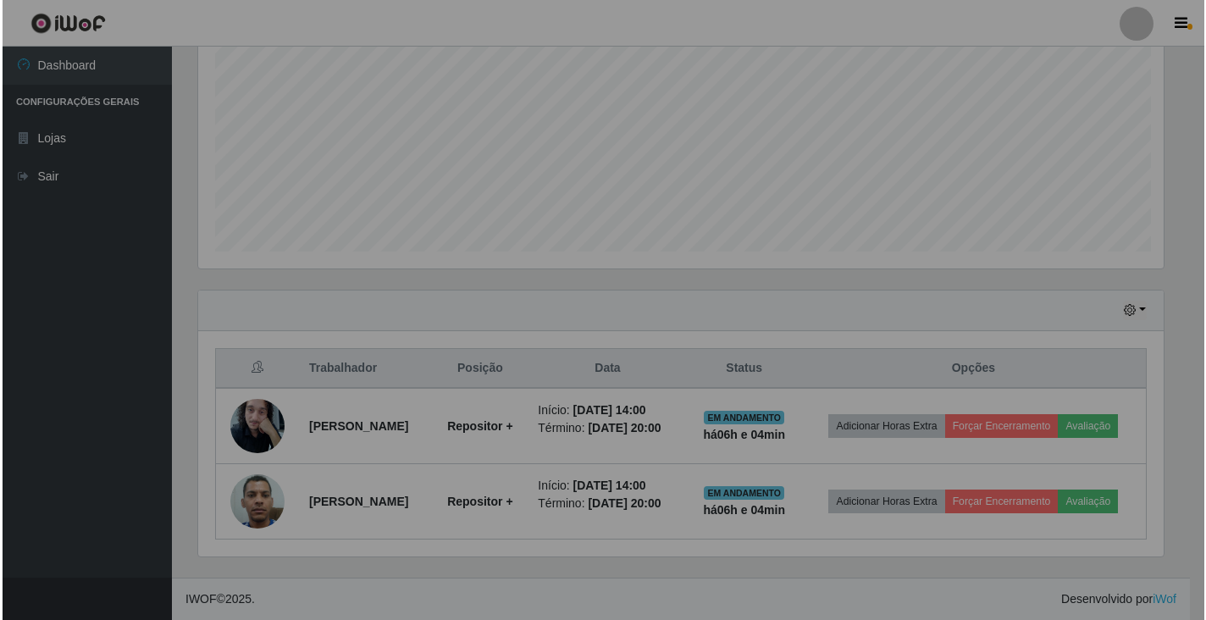
scroll to position [351, 980]
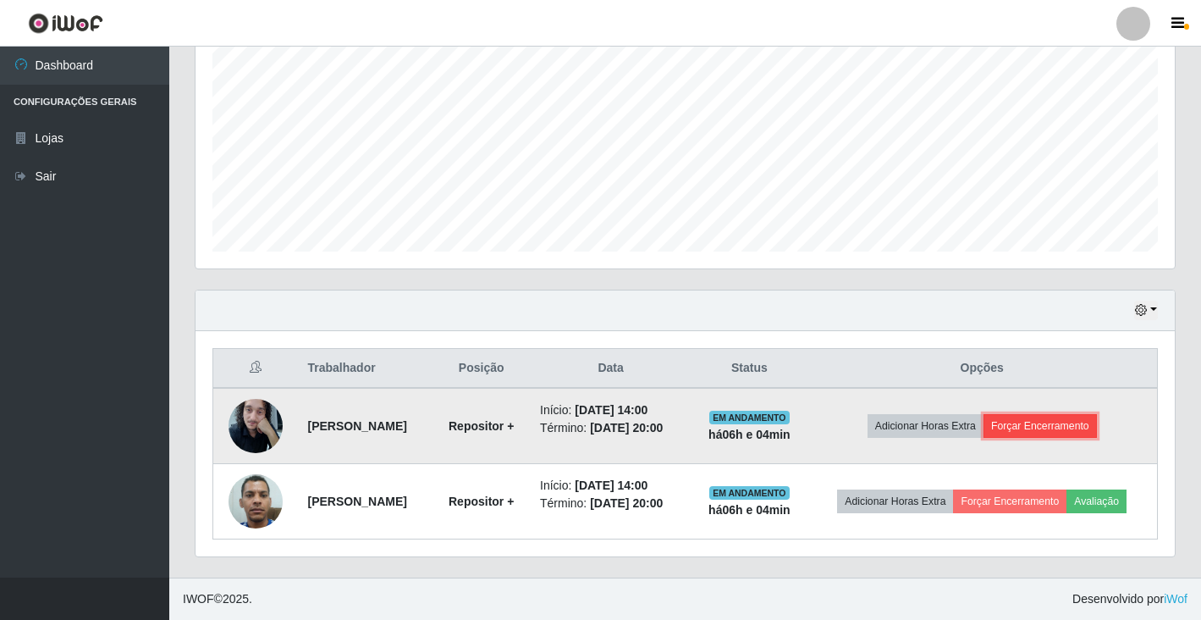
click at [1019, 433] on button "Forçar Encerramento" at bounding box center [1040, 426] width 113 height 24
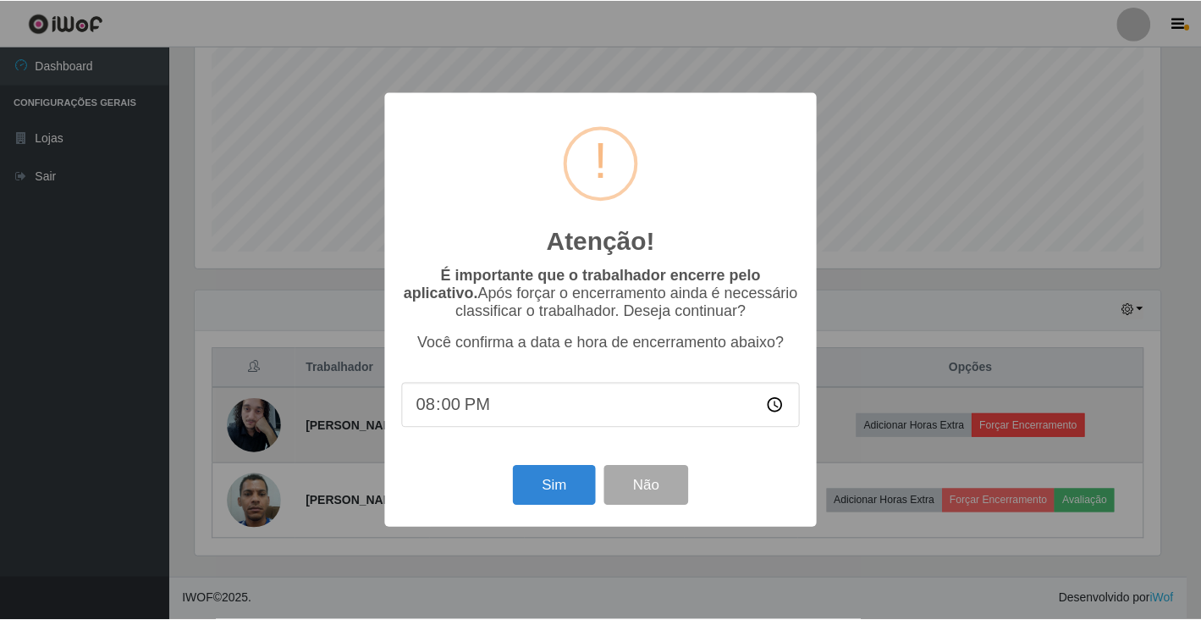
scroll to position [351, 969]
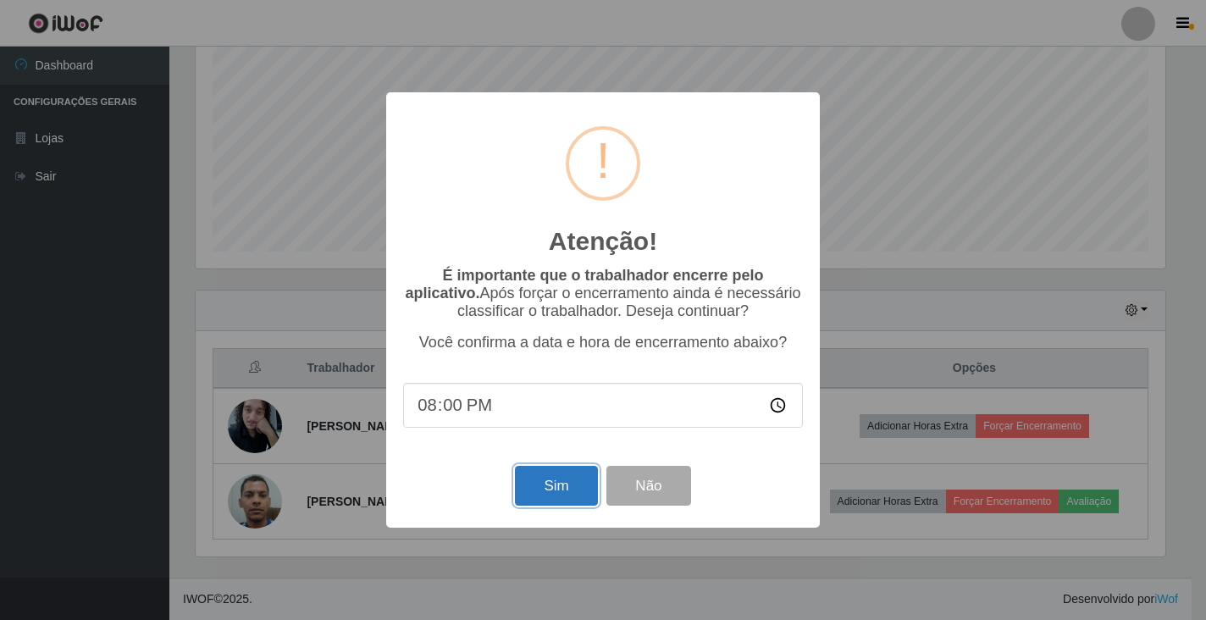
click at [549, 477] on button "Sim" at bounding box center [556, 486] width 82 height 40
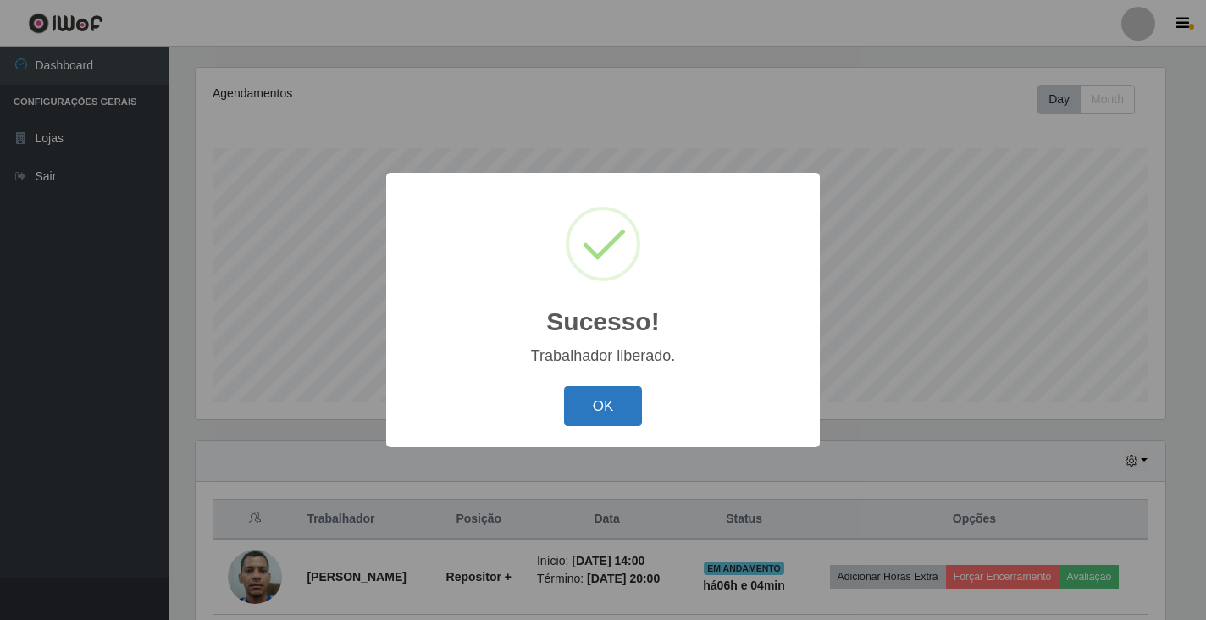
click at [621, 404] on button "OK" at bounding box center [603, 406] width 79 height 40
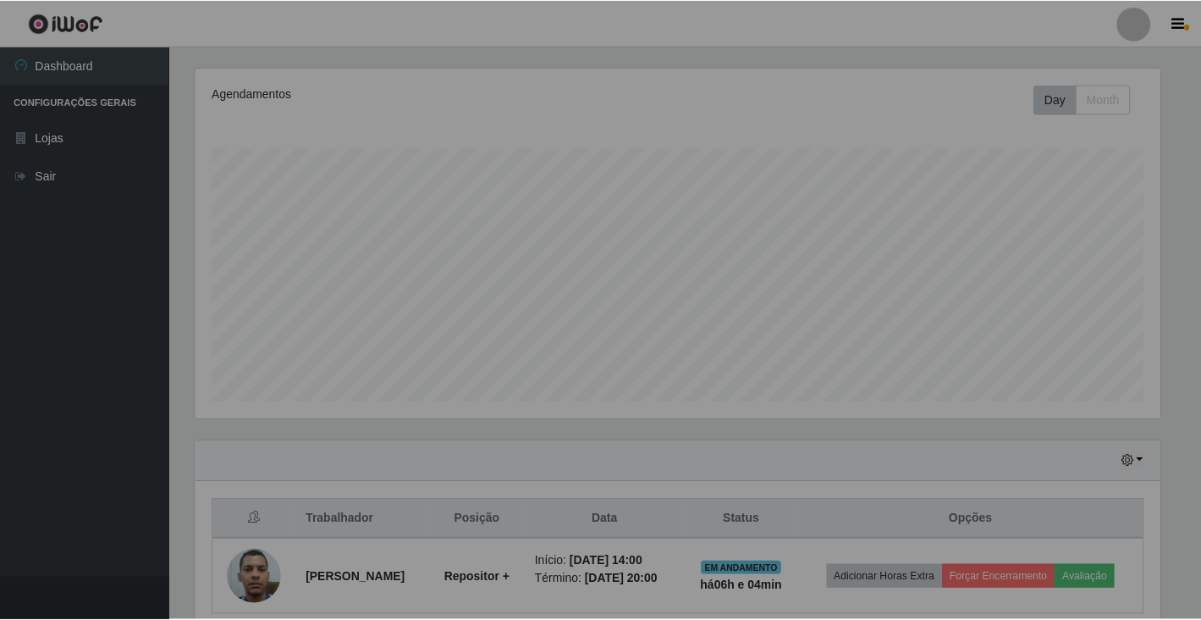
scroll to position [351, 980]
